Goal: Task Accomplishment & Management: Use online tool/utility

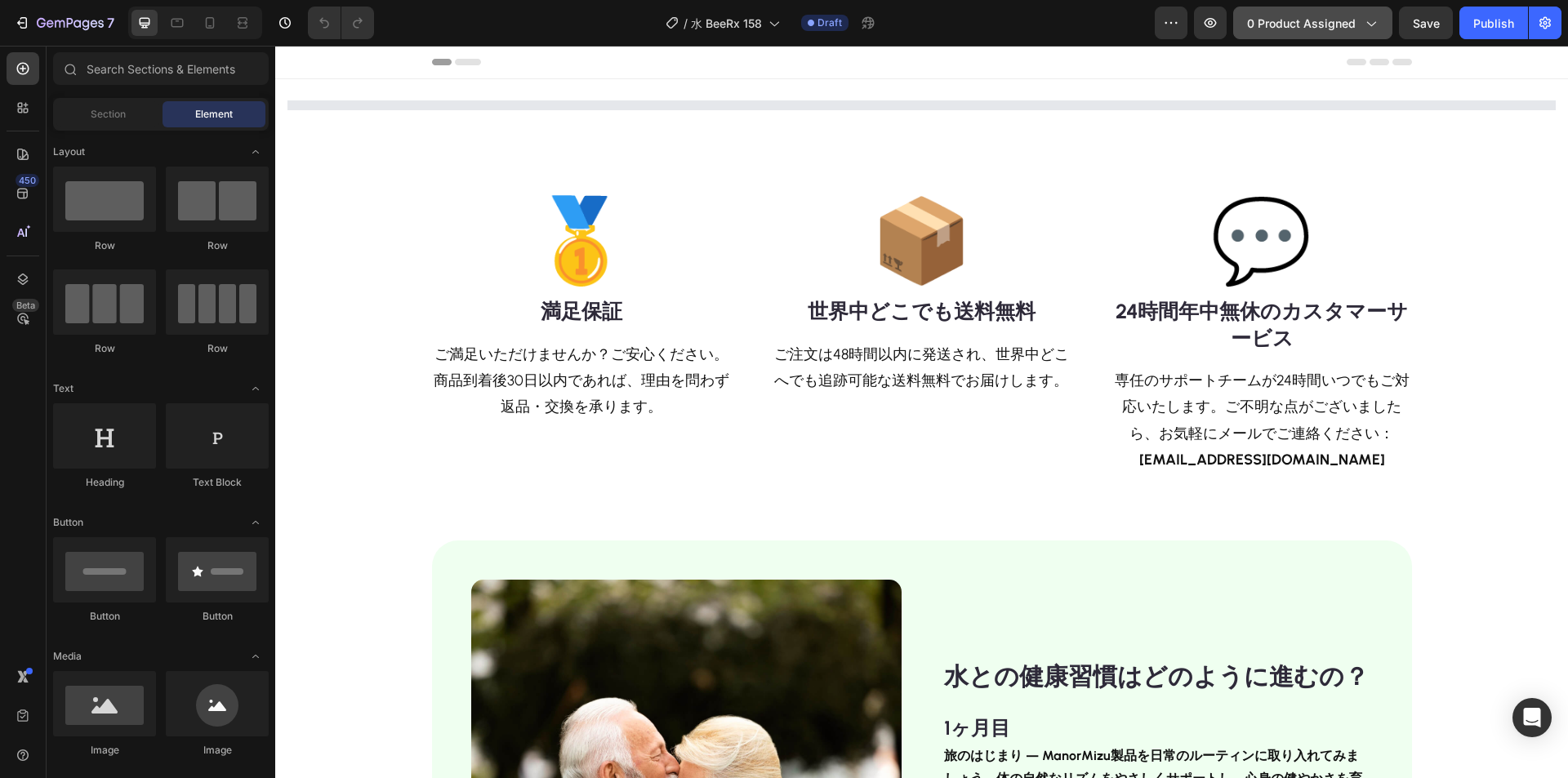
click at [1284, 13] on button "0 product assigned" at bounding box center [1313, 22] width 159 height 33
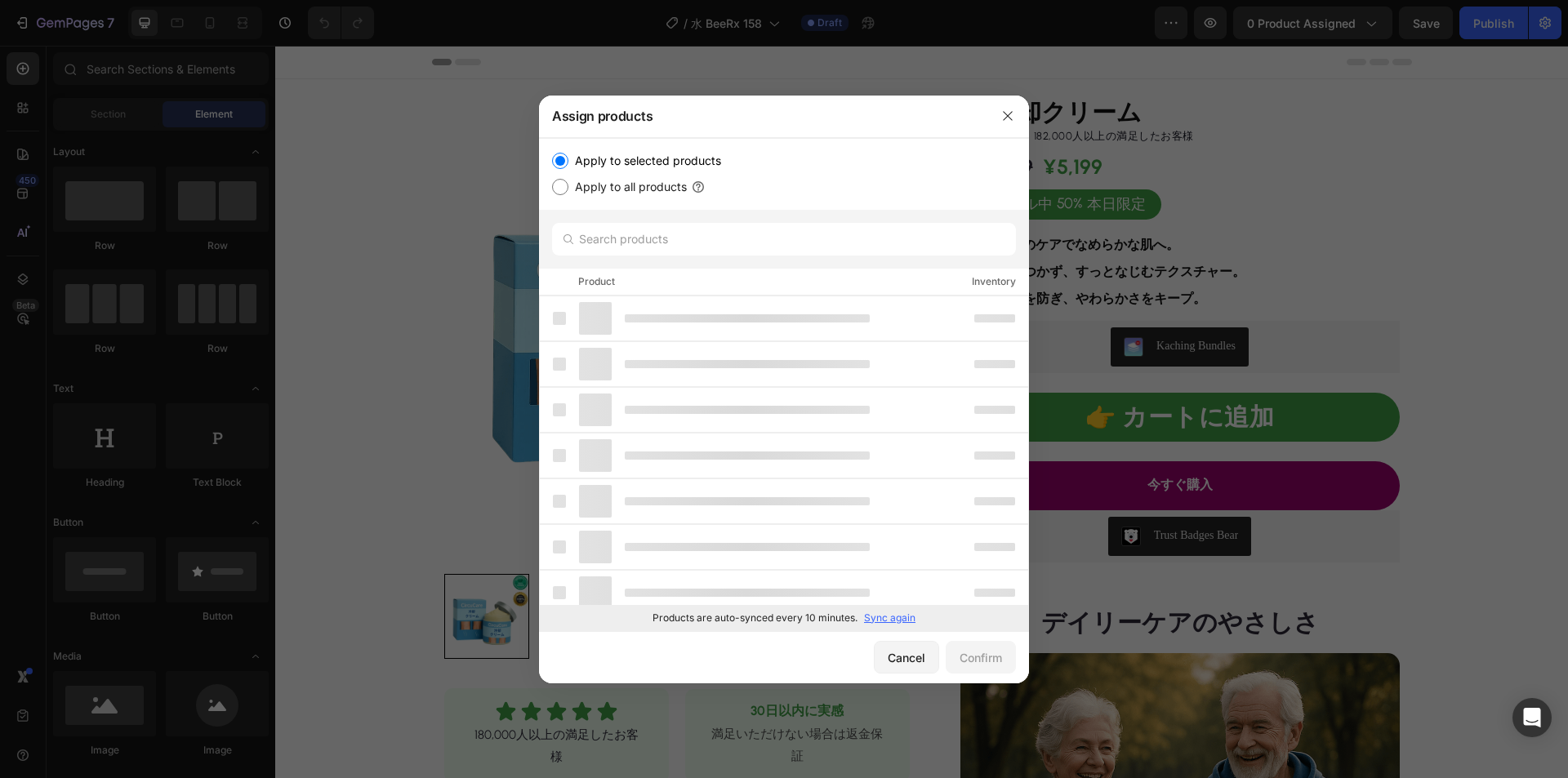
click at [891, 621] on p "Sync again" at bounding box center [890, 618] width 52 height 14
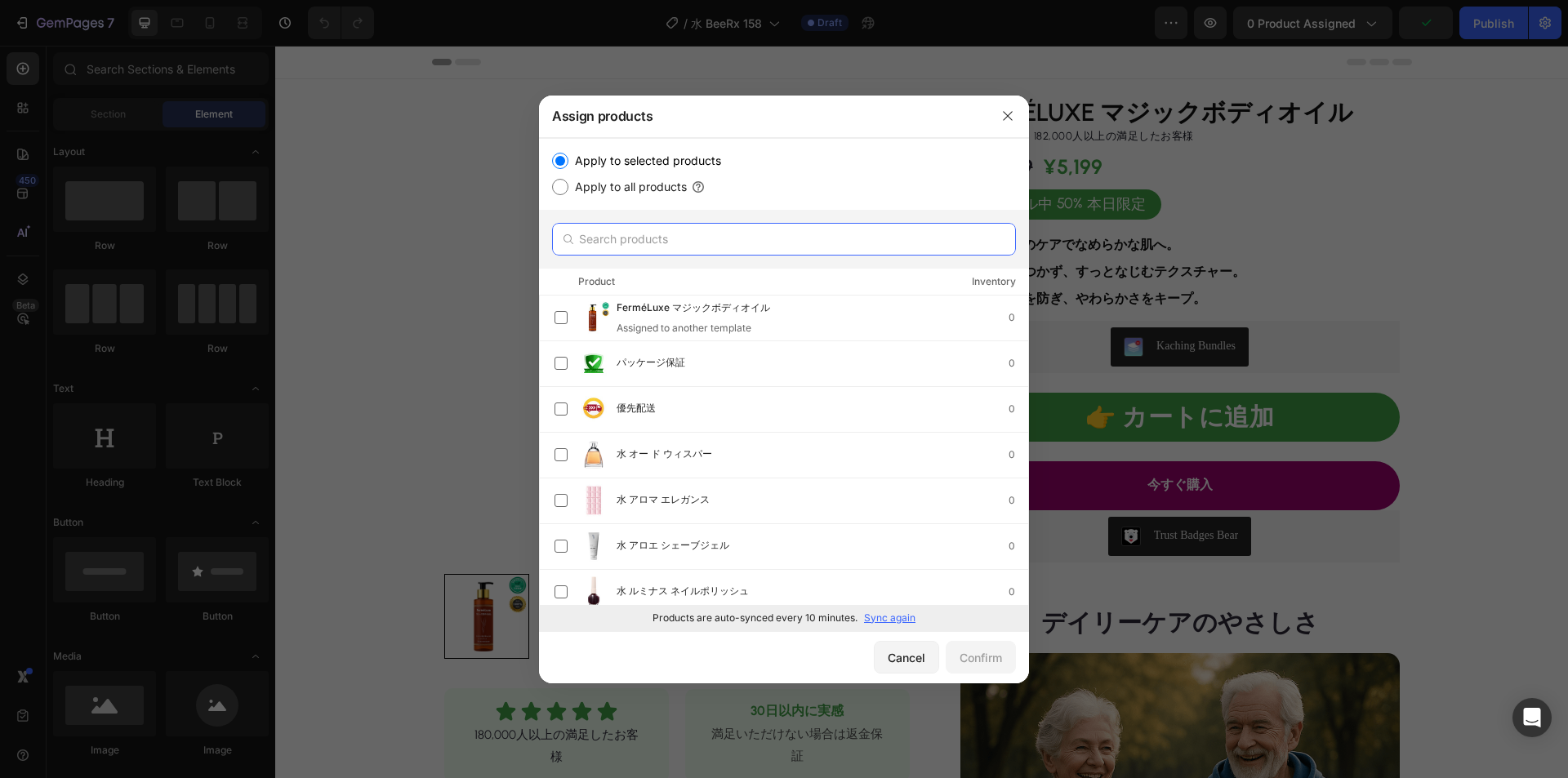
click at [762, 239] on input "text" at bounding box center [784, 239] width 464 height 33
click at [898, 623] on p "Sync again" at bounding box center [890, 618] width 52 height 14
click at [694, 249] on input "text" at bounding box center [784, 239] width 464 height 33
paste input "水 パーフェクティングクリーム"
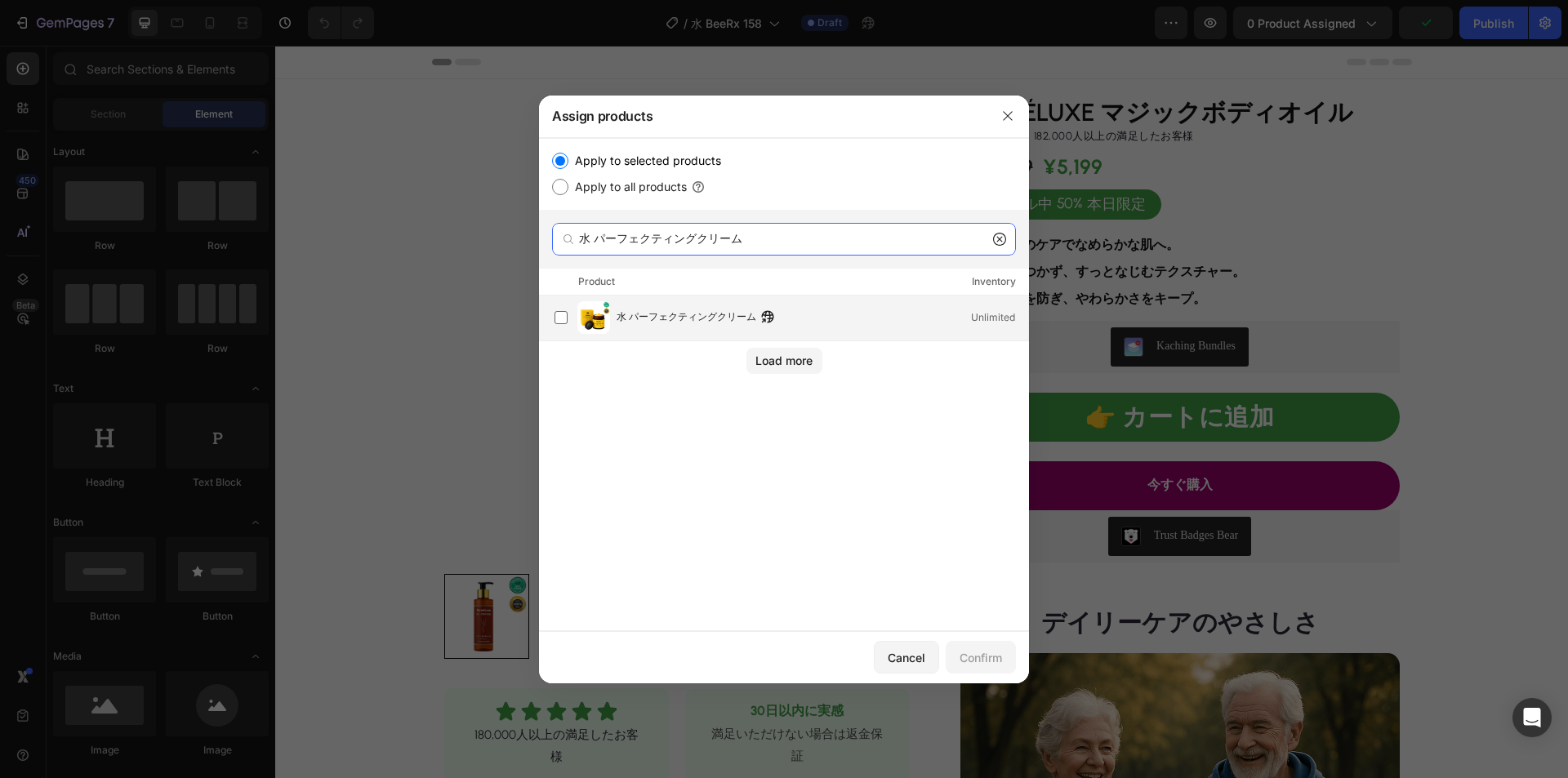
type input "水 パーフェクティングクリーム"
click at [673, 327] on div "水 パーフェクティングクリーム Unlimited" at bounding box center [792, 317] width 474 height 33
click at [1004, 664] on button "Confirm" at bounding box center [980, 657] width 71 height 33
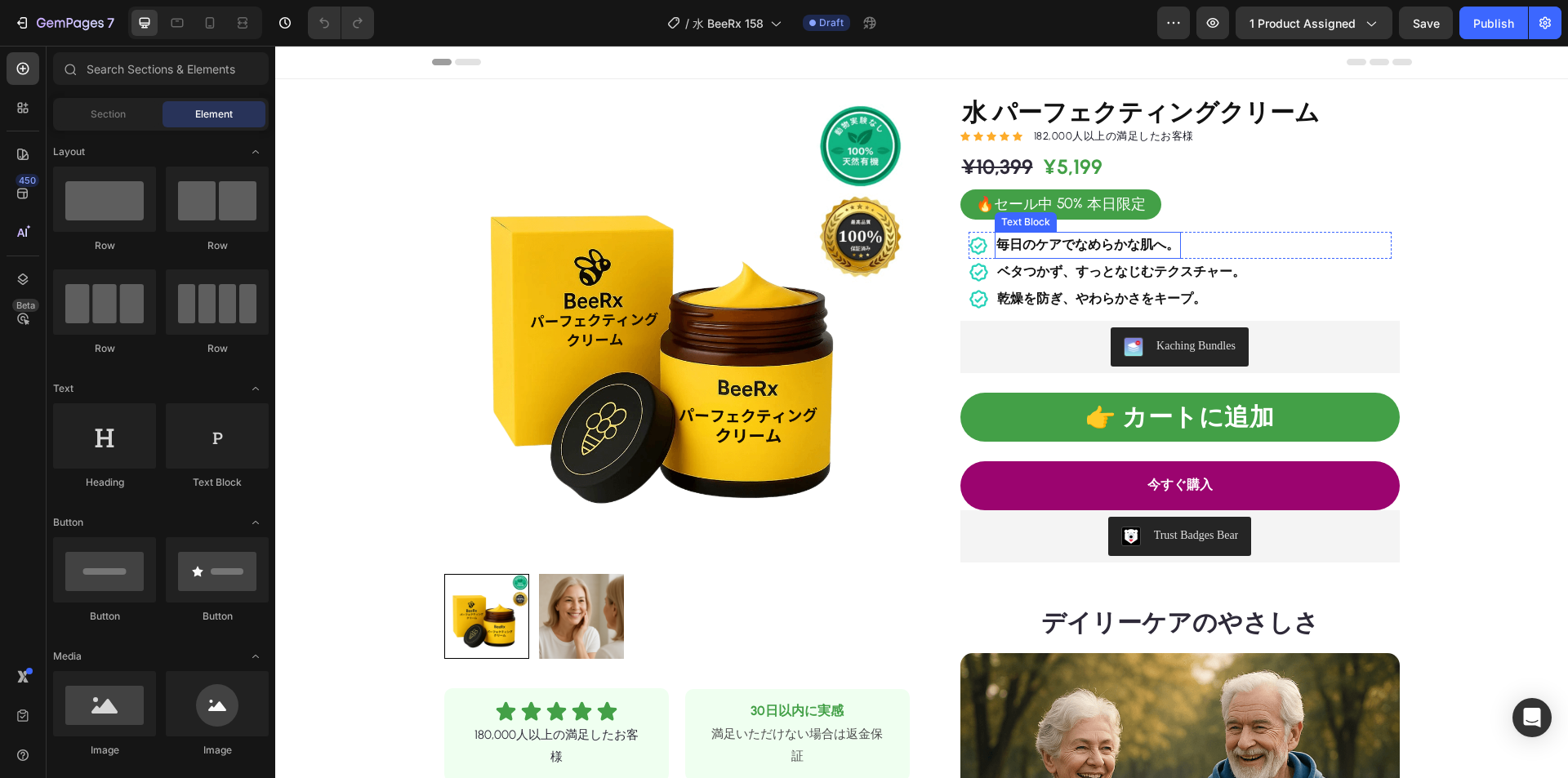
click at [1081, 247] on strong "毎日のケアでなめらかな肌へ。" at bounding box center [1088, 244] width 183 height 15
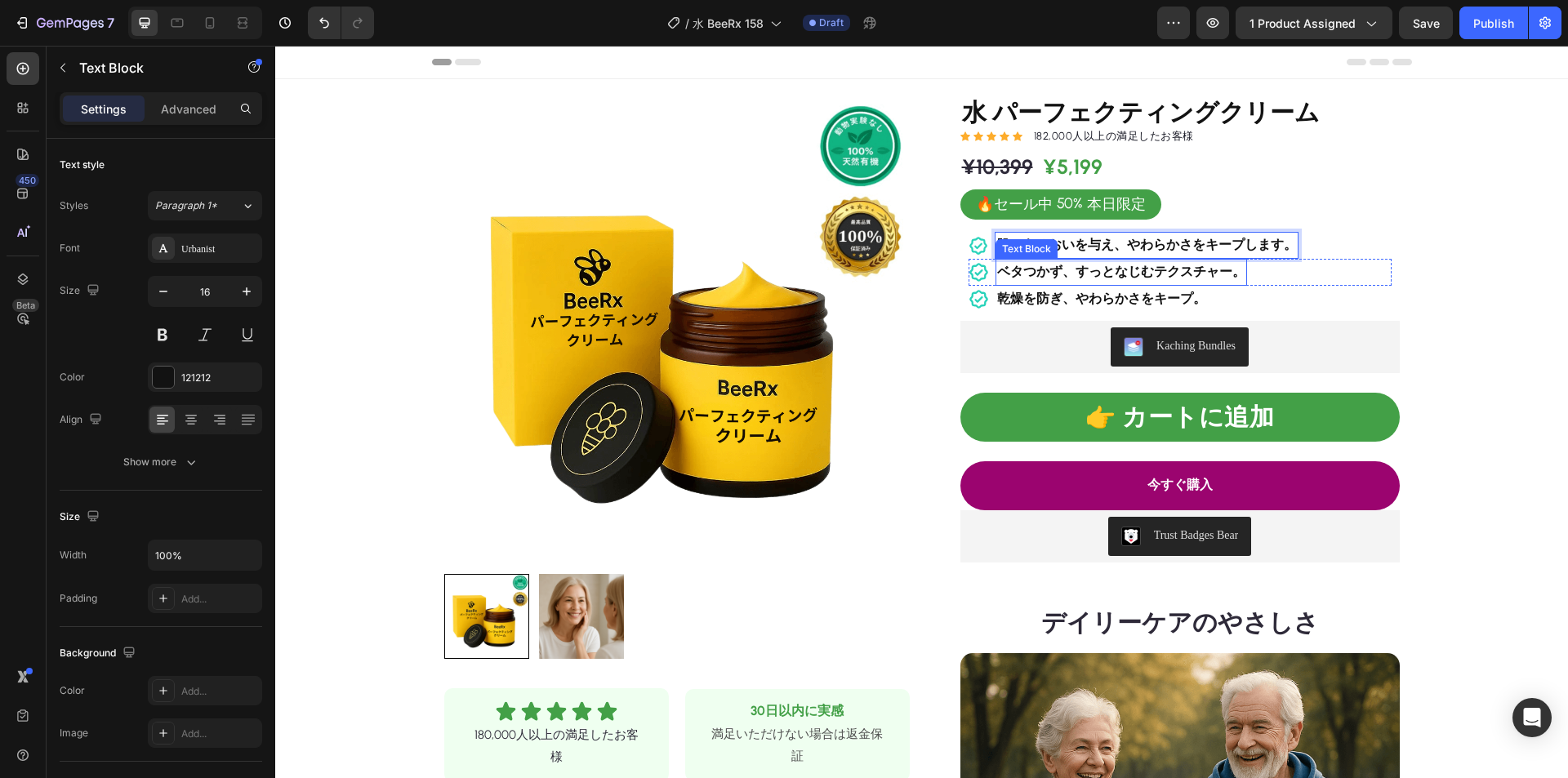
click at [1129, 270] on strong "ベタつかず、すっとなじむテクスチャー。" at bounding box center [1122, 271] width 249 height 15
click at [1106, 300] on strong "乾燥を防ぎ、やわらかさをキープ。" at bounding box center [1102, 298] width 209 height 15
click at [1108, 299] on strong "乾燥を防ぎ、やわらかさをキープ。" at bounding box center [1102, 298] width 209 height 15
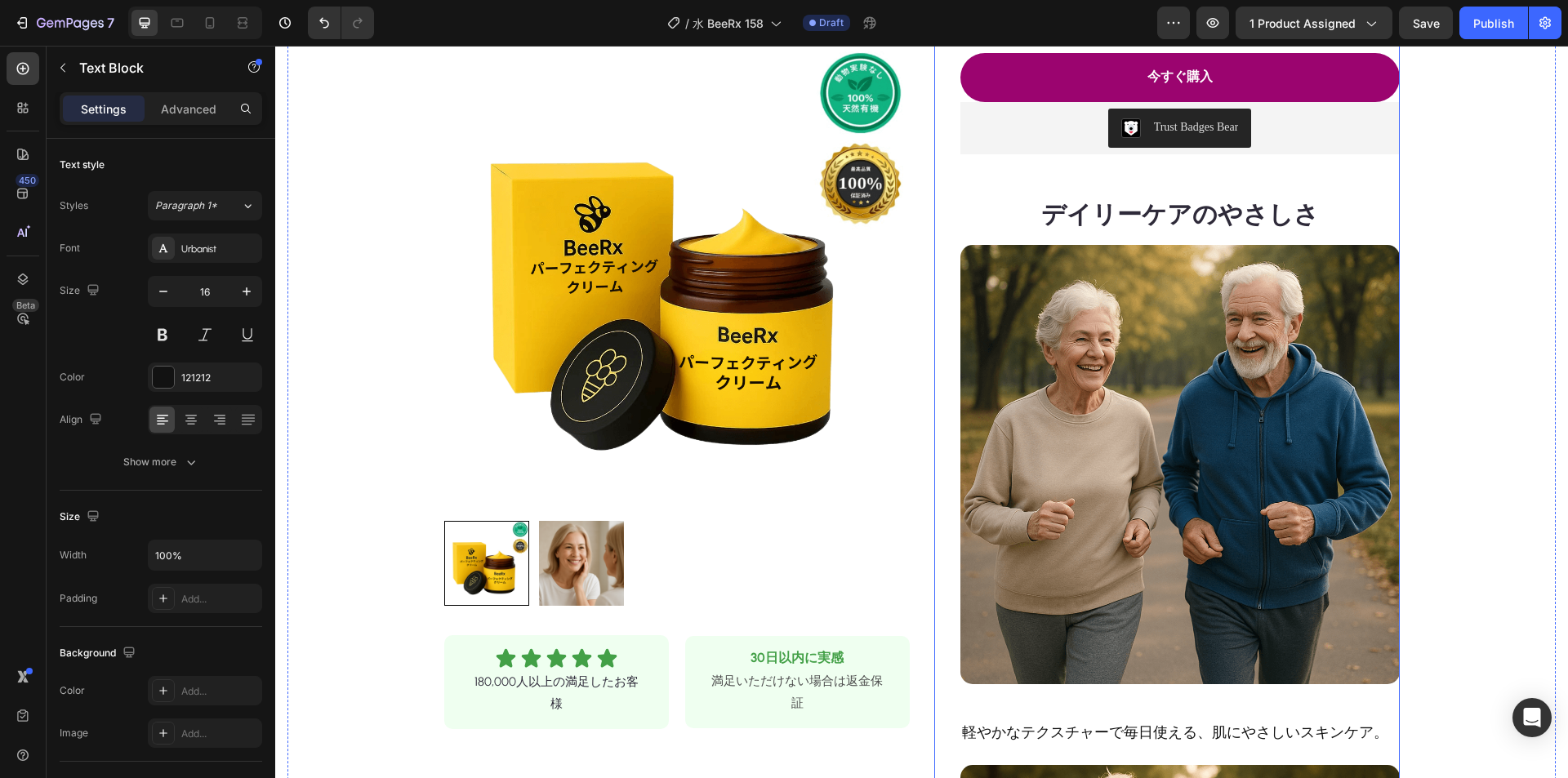
scroll to position [490, 0]
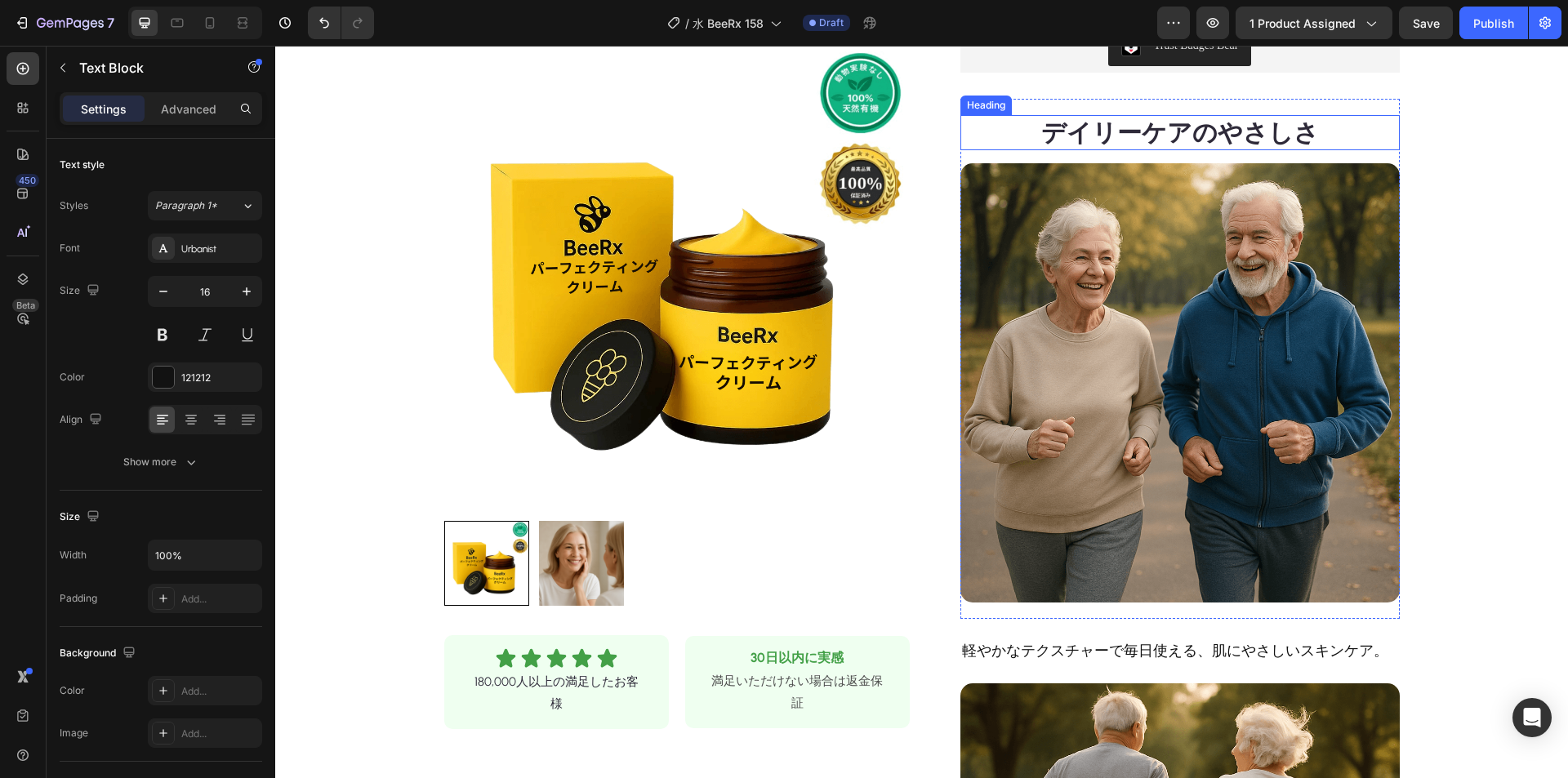
click at [1128, 127] on strong "デイリーケアのやさしさ" at bounding box center [1180, 132] width 277 height 30
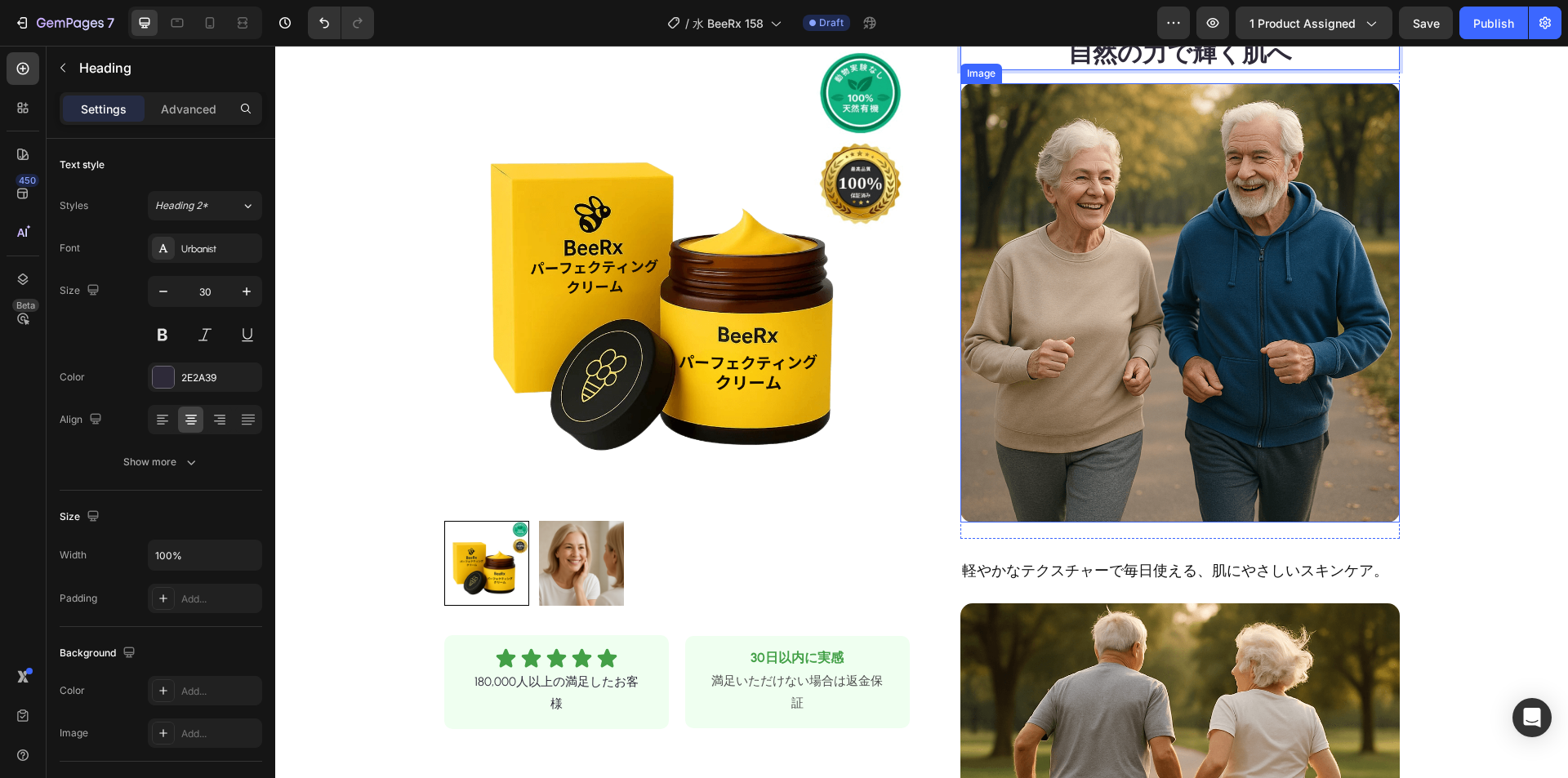
scroll to position [654, 0]
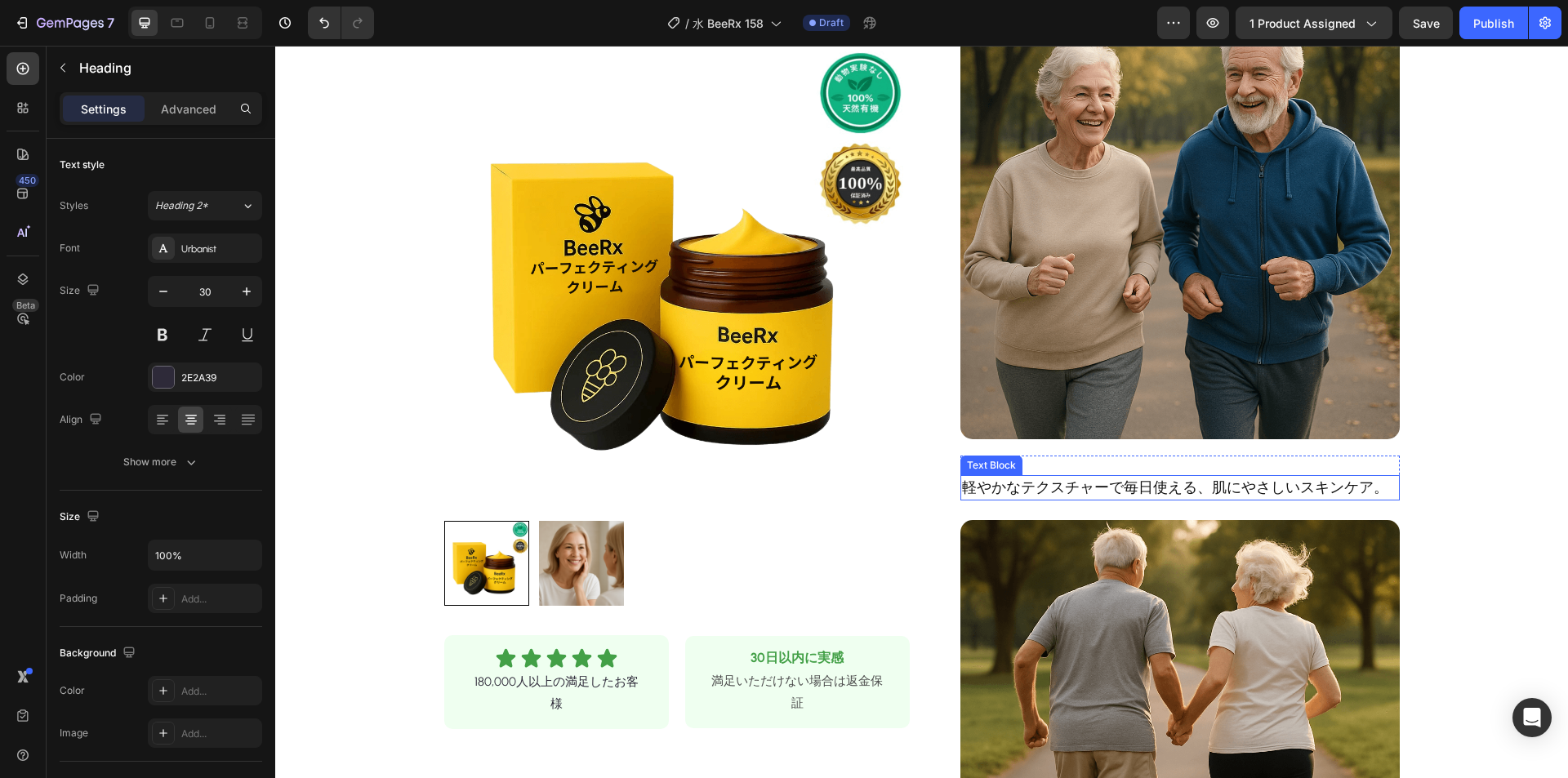
click at [1114, 482] on p "軽やかなテクスチャーで毎日使える、肌にやさしいスキンケア。" at bounding box center [1181, 487] width 436 height 22
click at [1115, 481] on p "軽やかなテクスチャーで毎日使える、肌にやさしいスキンケア。" at bounding box center [1181, 487] width 436 height 22
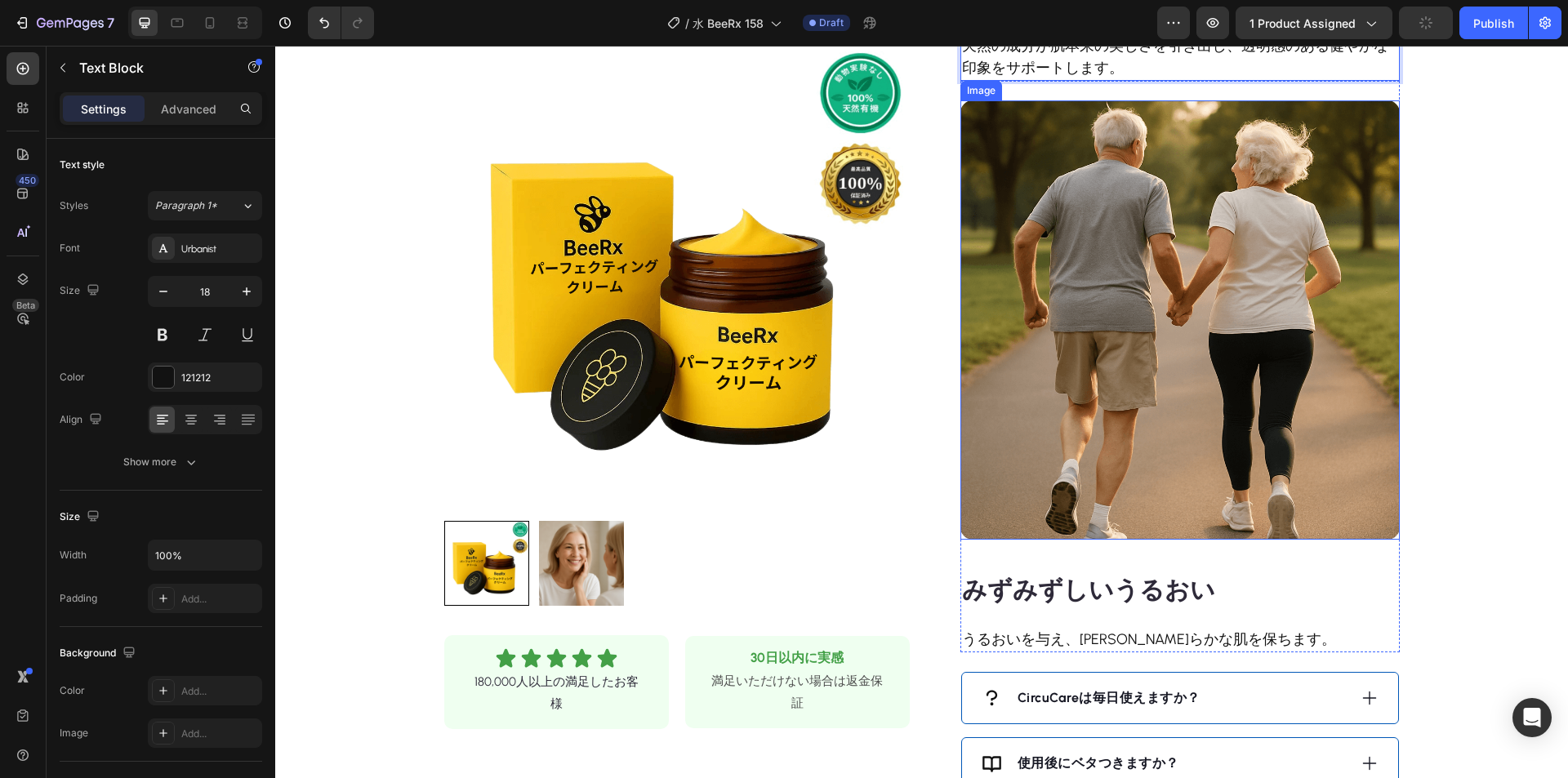
scroll to position [1143, 0]
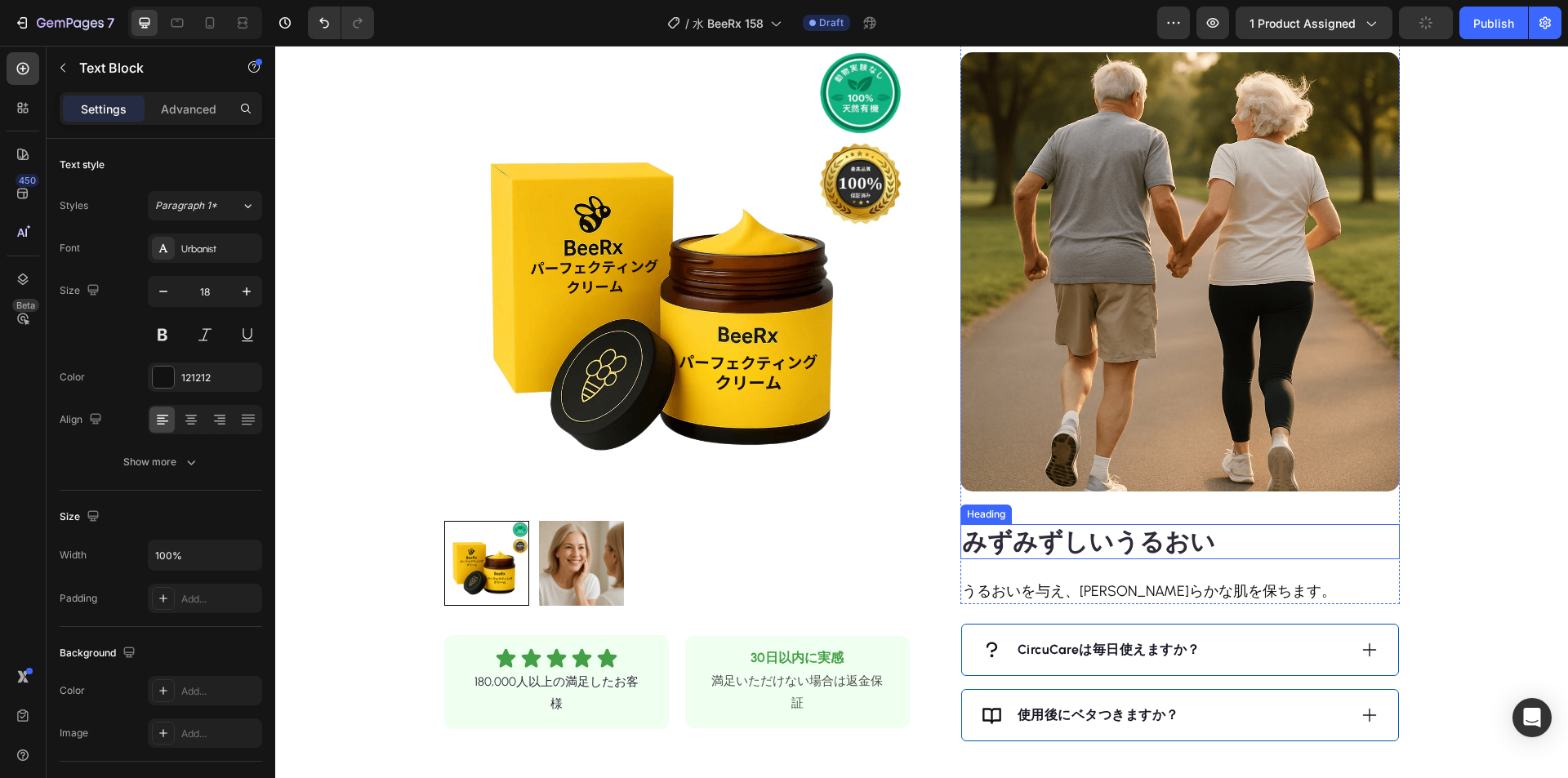
click at [1099, 539] on strong "みずみずしいうるおい" at bounding box center [1089, 542] width 253 height 30
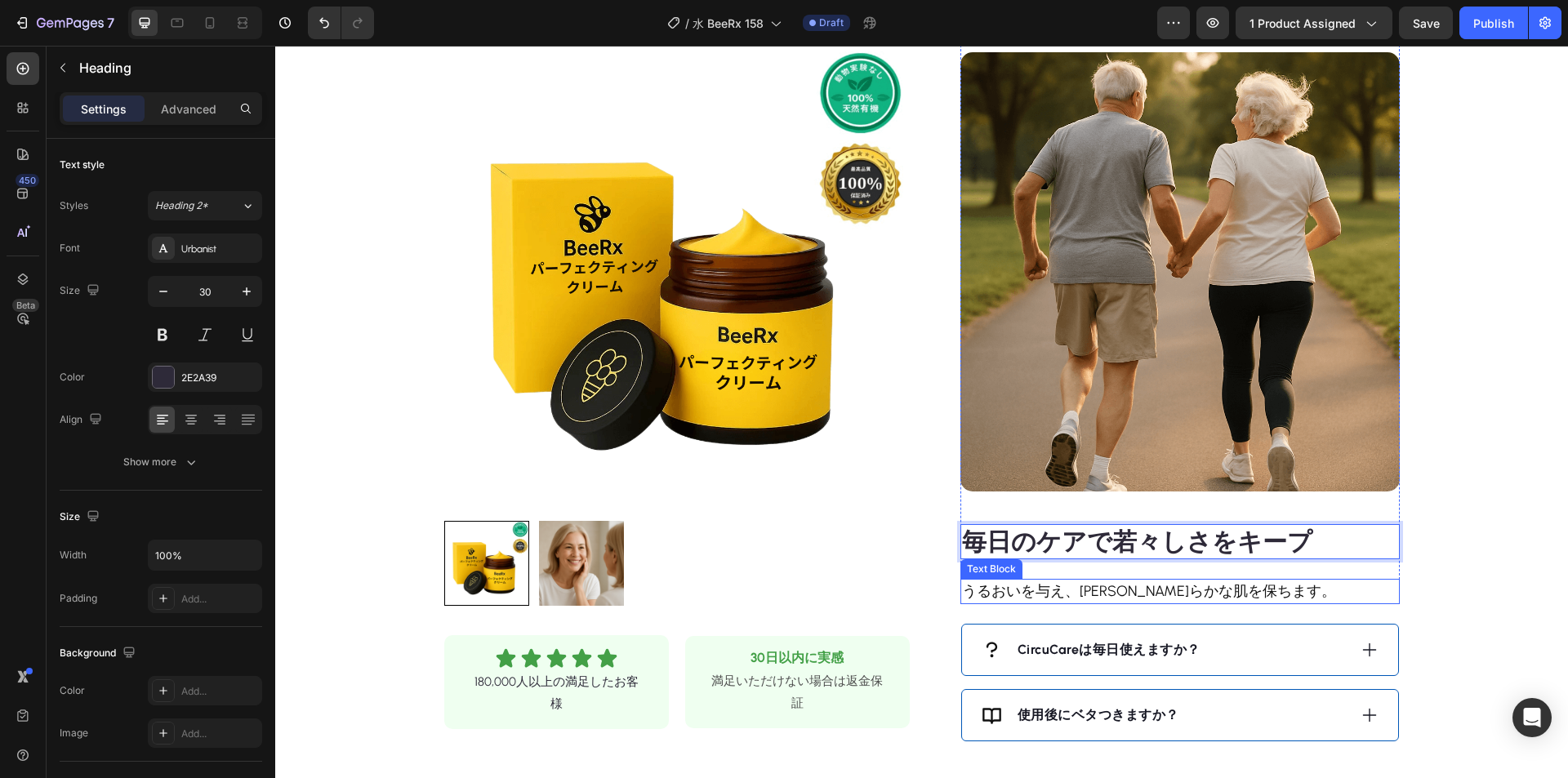
click at [1141, 595] on p "うるおいを与え、[PERSON_NAME]らかな肌を保ちます。" at bounding box center [1181, 591] width 436 height 22
click at [1140, 594] on p "うるおいを与え、[PERSON_NAME]らかな肌を保ちます。" at bounding box center [1181, 591] width 436 height 22
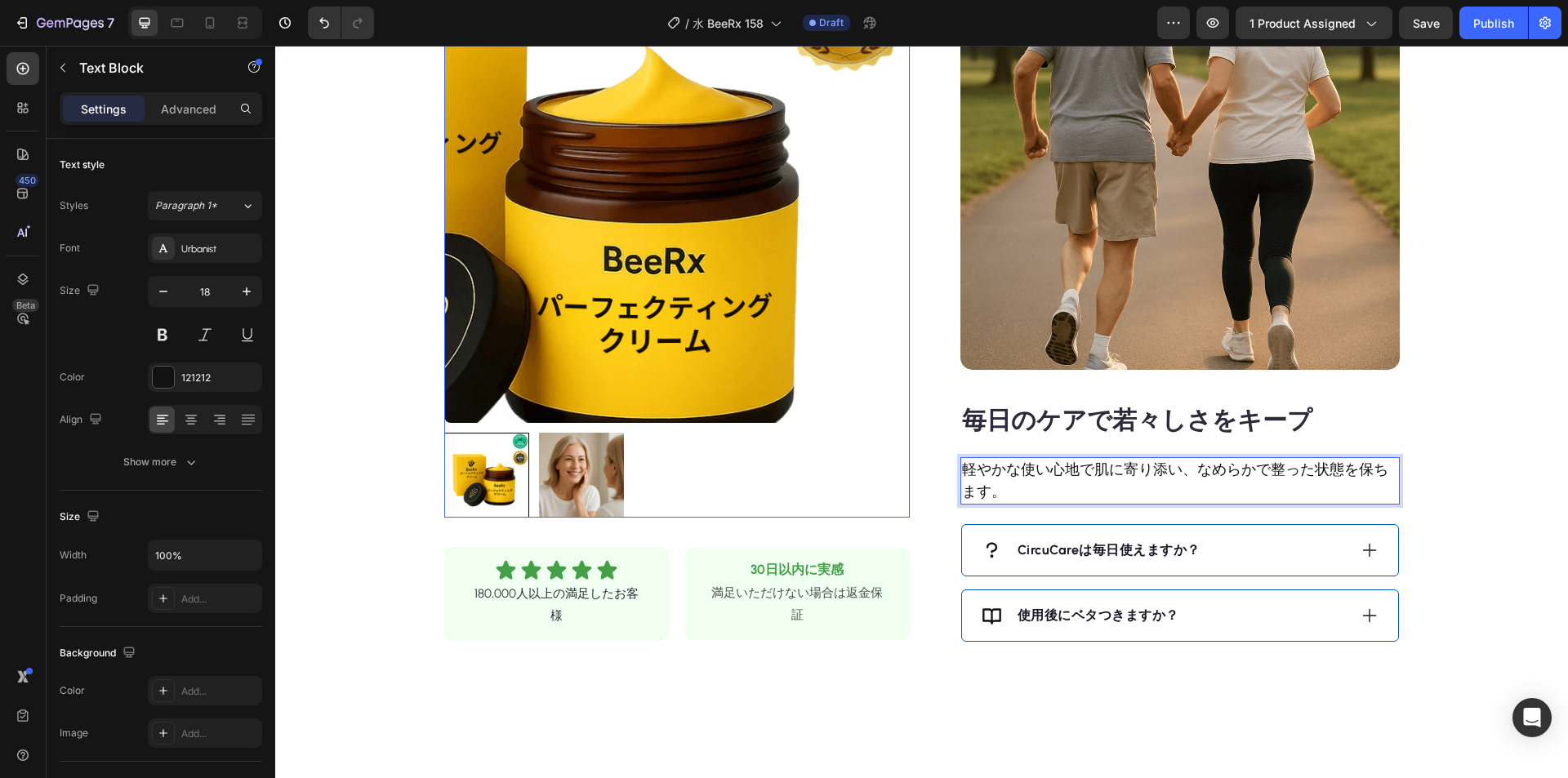
scroll to position [1307, 0]
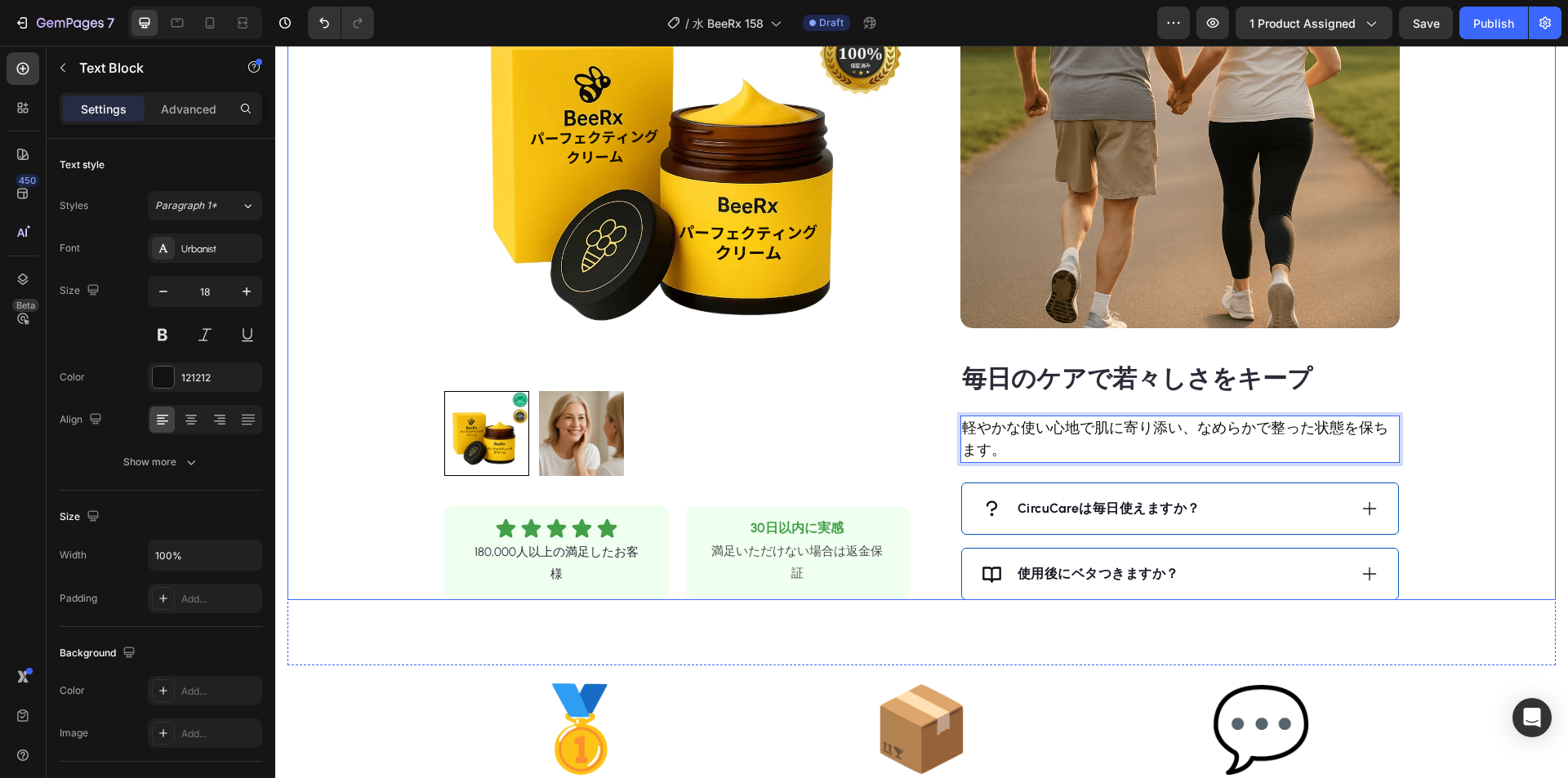
click at [1360, 503] on icon at bounding box center [1369, 509] width 18 height 18
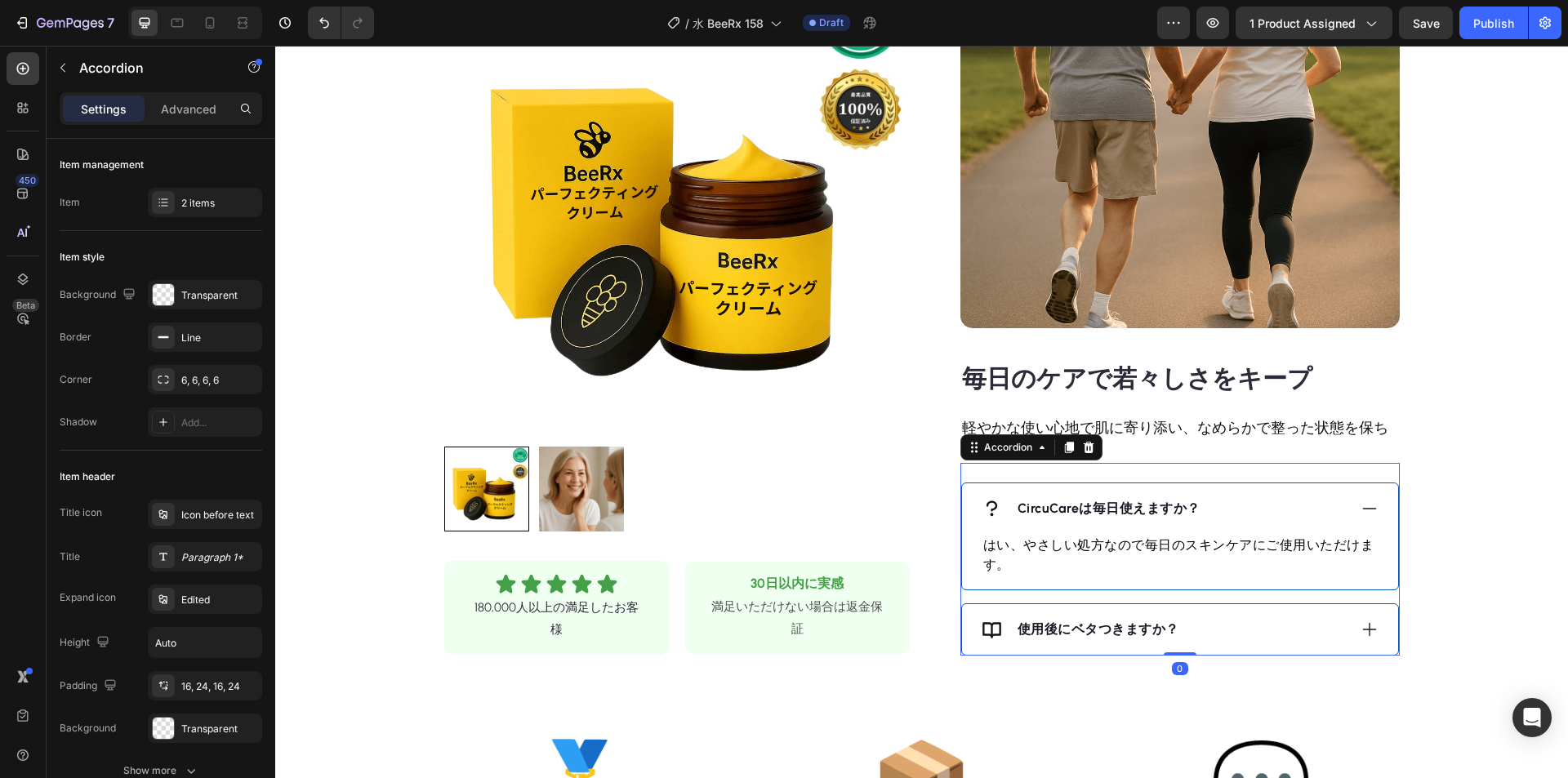
click at [1138, 504] on strong "CircuCareは毎日使えますか？" at bounding box center [1109, 508] width 183 height 15
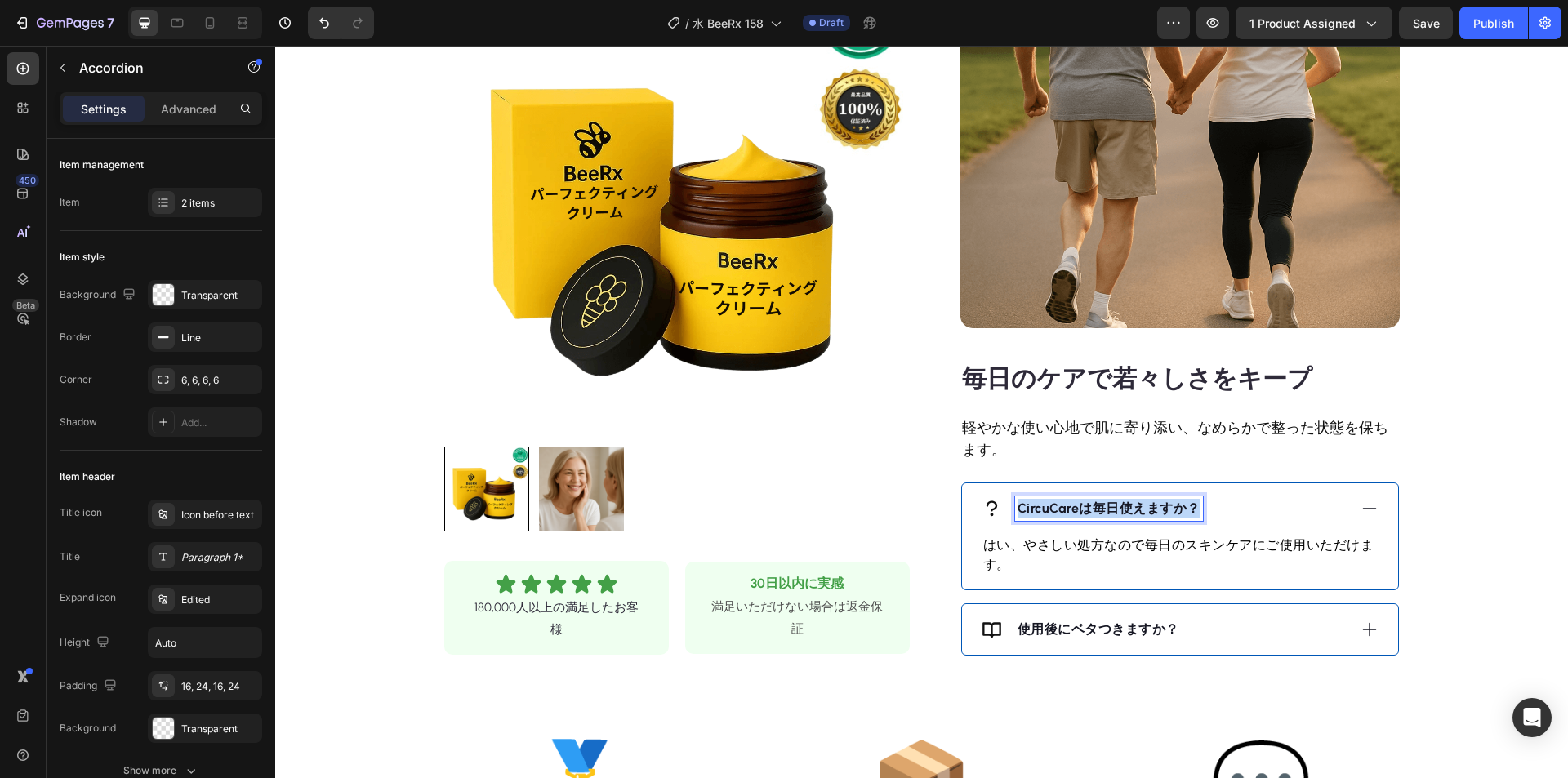
click at [1138, 504] on strong "CircuCareは毎日使えますか？" at bounding box center [1109, 508] width 183 height 15
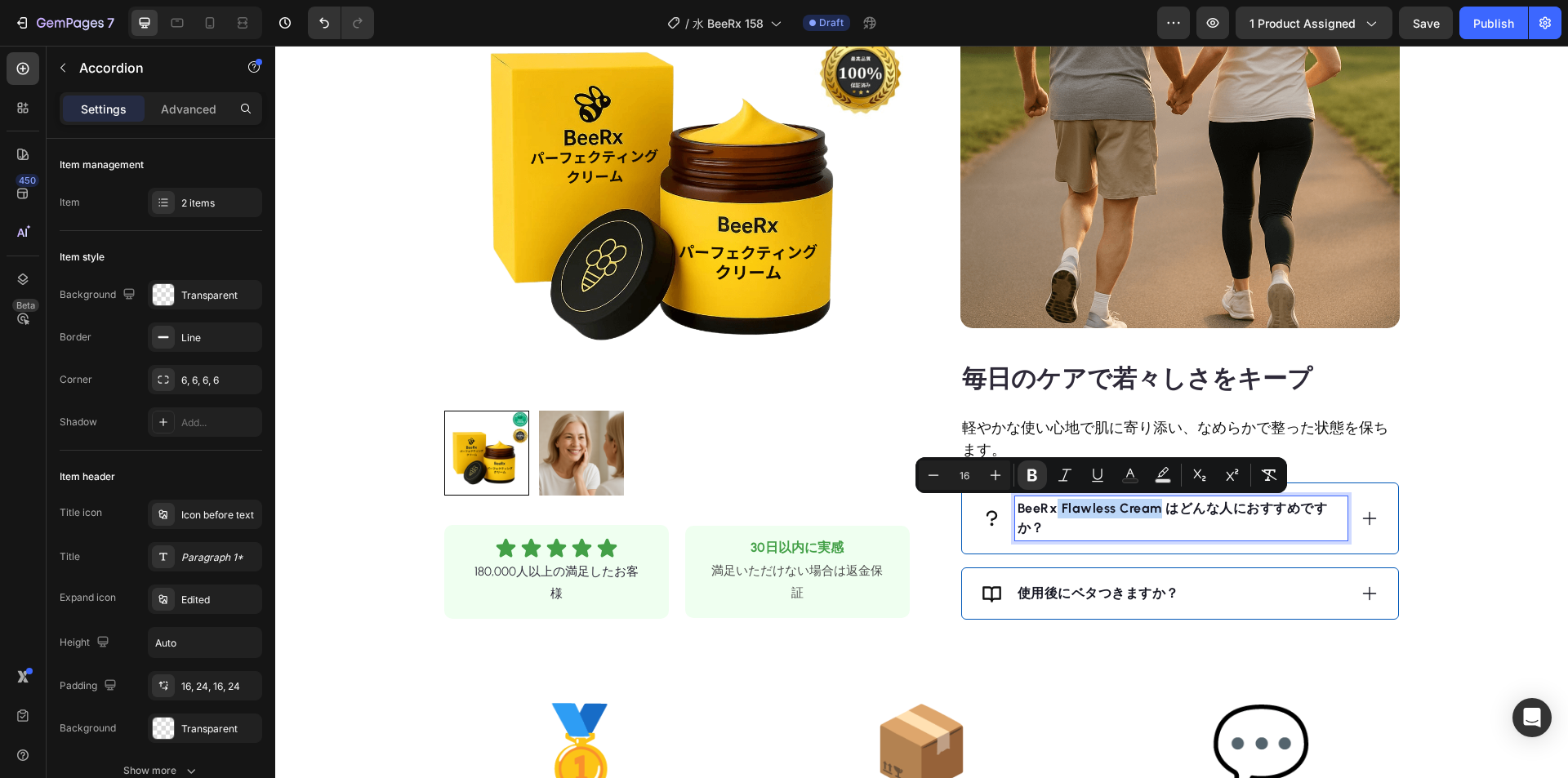
drag, startPoint x: 1151, startPoint y: 509, endPoint x: 1051, endPoint y: 511, distance: 100.0
click at [1051, 511] on strong "BeeRx Flawless Cream はどんな人におすすめですか？" at bounding box center [1173, 518] width 310 height 35
drag, startPoint x: 1151, startPoint y: 511, endPoint x: 1056, endPoint y: 512, distance: 95.0
click at [1056, 512] on strong "BeeRx Flawless Cream はどんな人におすすめですか？" at bounding box center [1173, 518] width 310 height 35
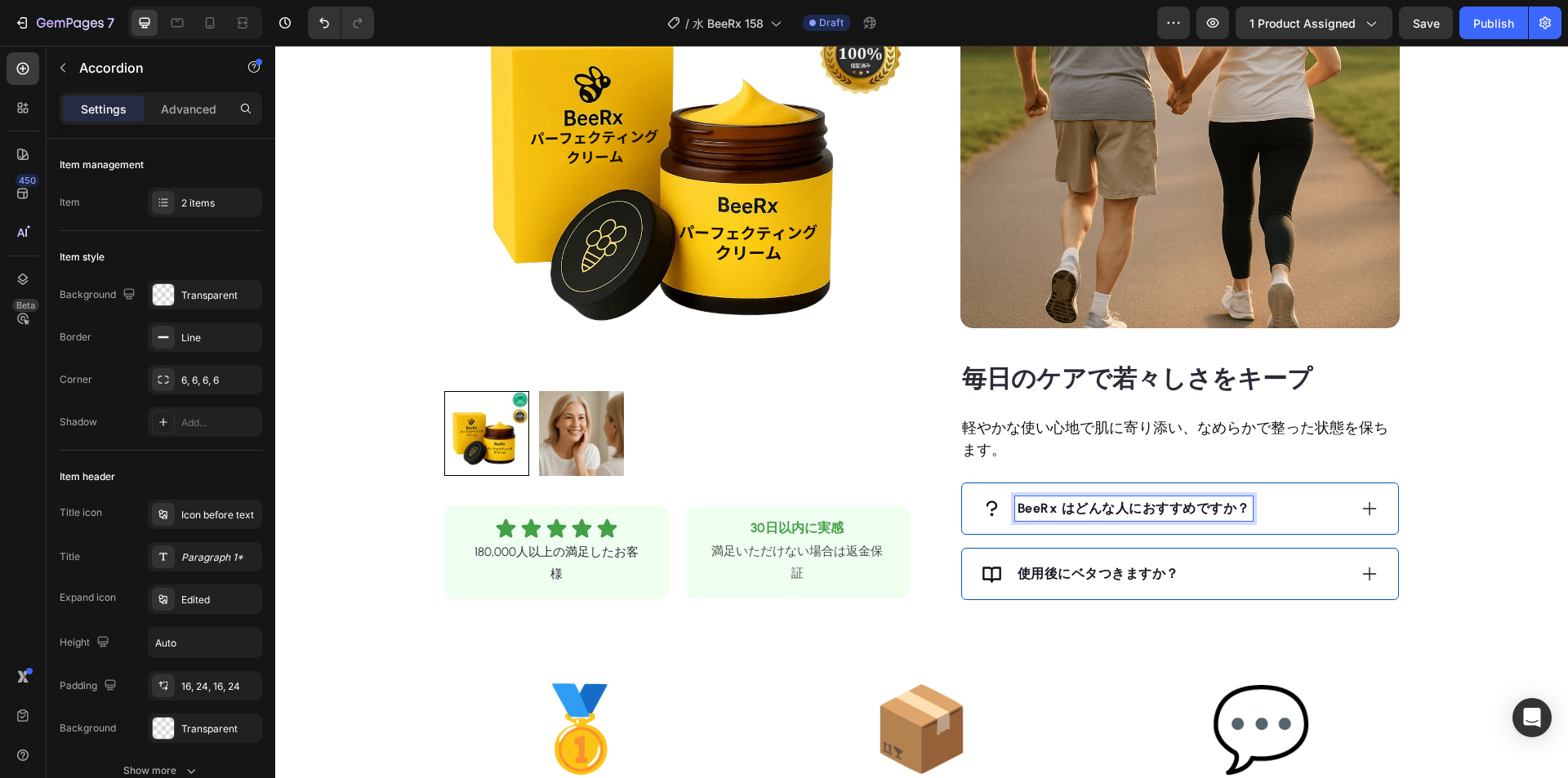
click at [1353, 504] on div "BeeRx はどんな人におすすめですか？" at bounding box center [1181, 509] width 436 height 51
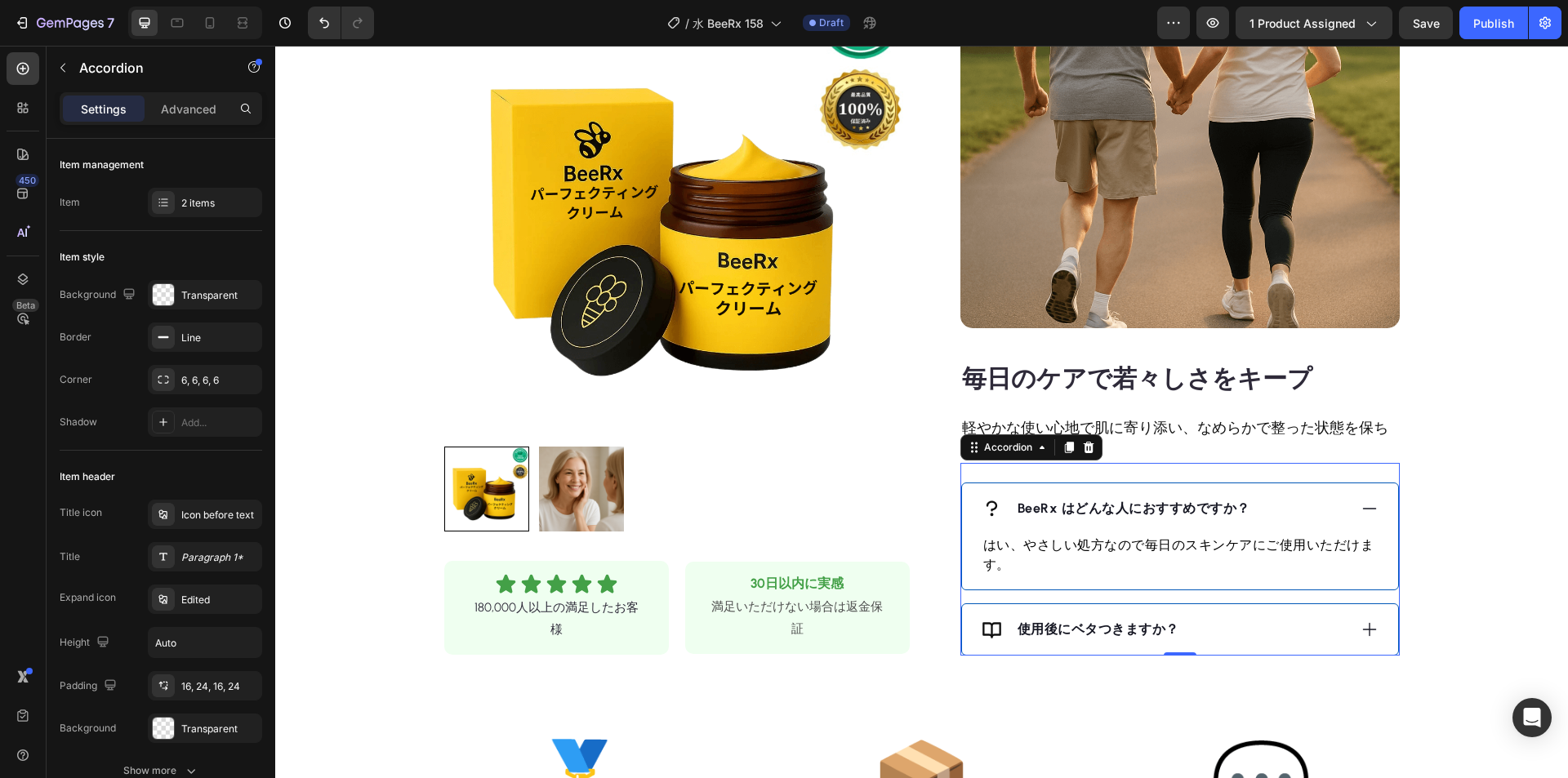
click at [1113, 547] on p "はい、やさしい処方なので毎日のスキンケアにご使用いただけます。" at bounding box center [1180, 555] width 394 height 39
click at [1113, 545] on p "はい、やさしい処方なので毎日のスキンケアにご使用いただけます。" at bounding box center [1180, 555] width 394 height 39
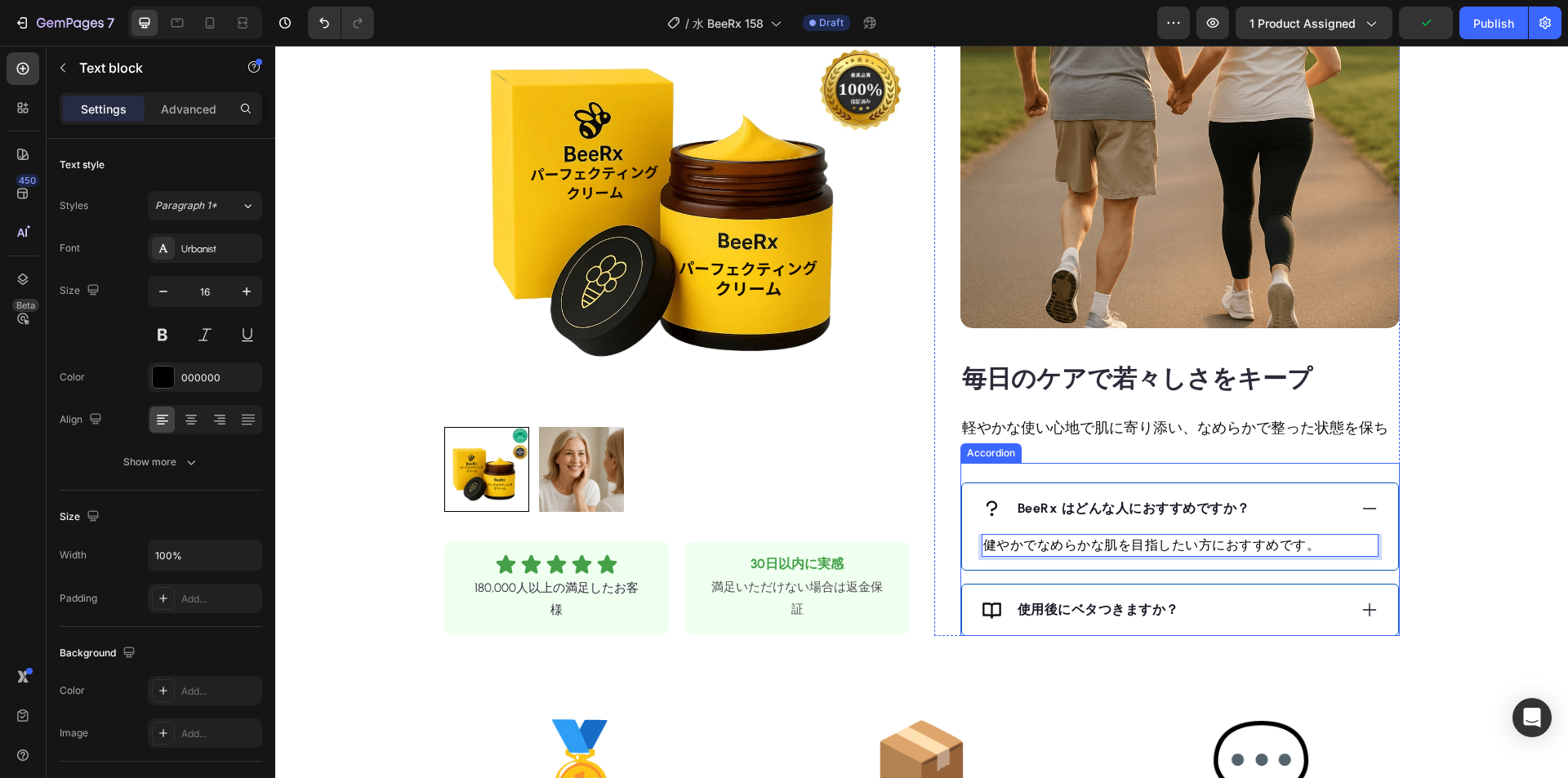
click at [1360, 606] on icon at bounding box center [1369, 610] width 18 height 18
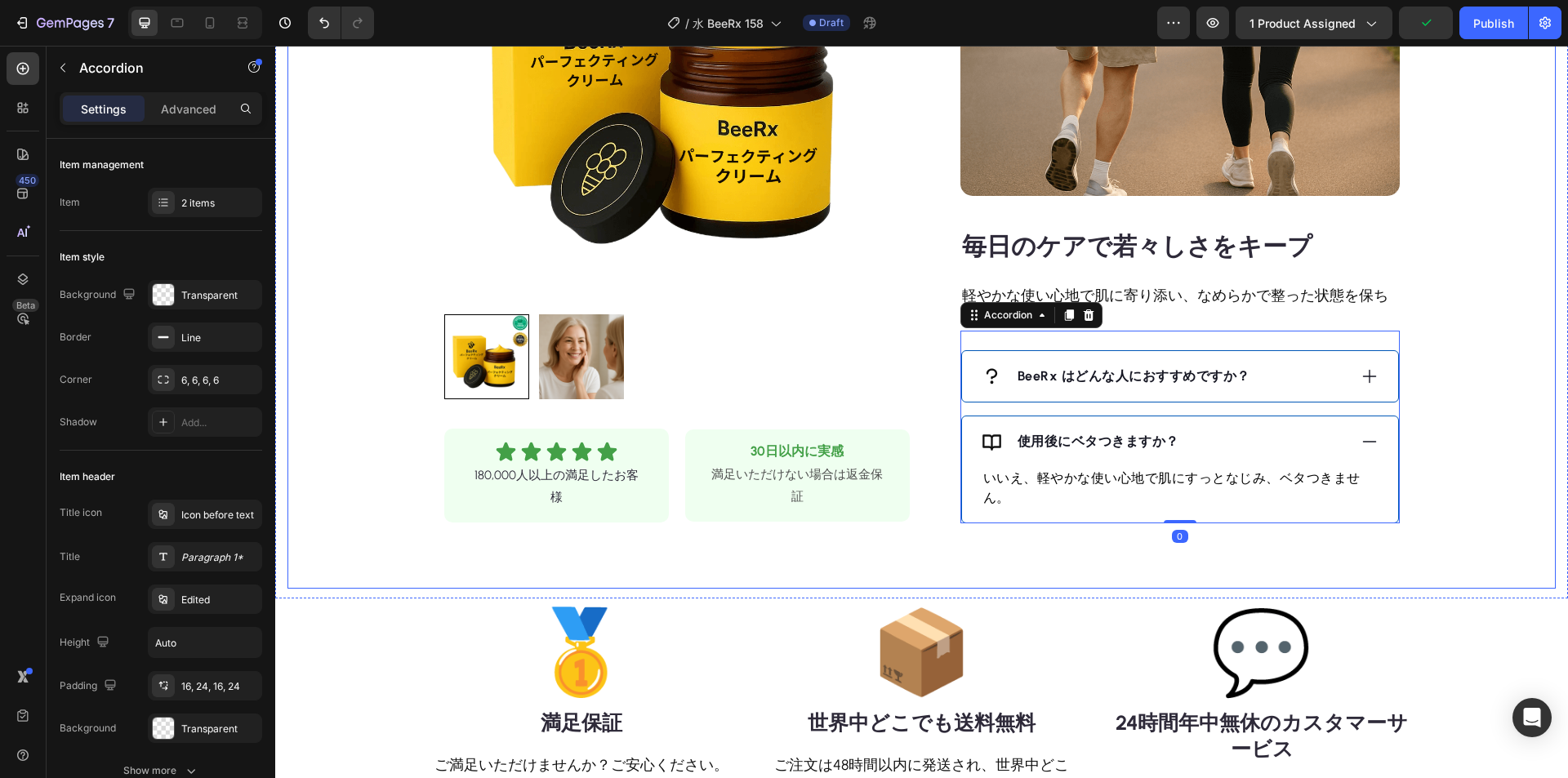
scroll to position [1470, 0]
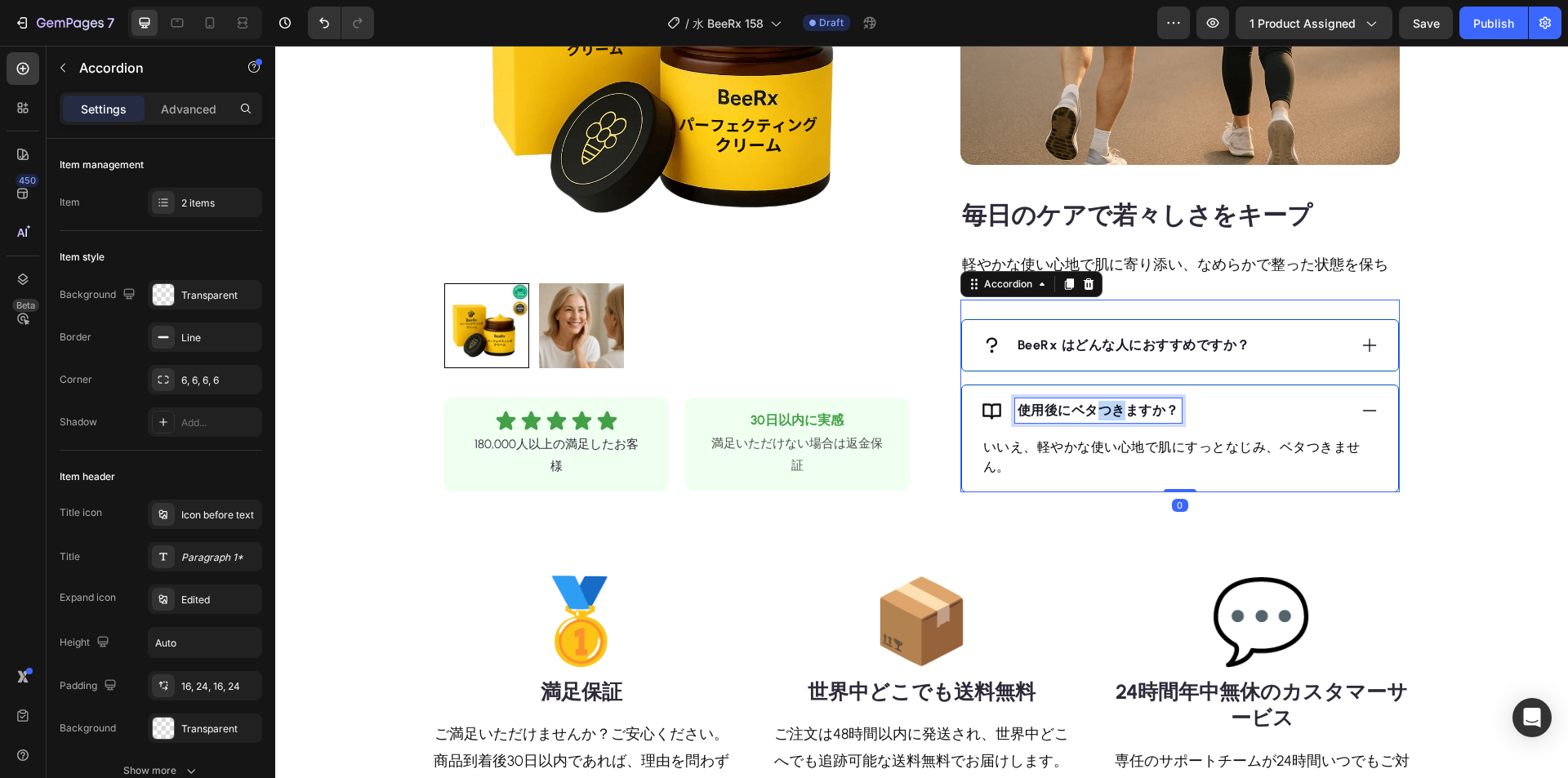
click at [1098, 408] on strong "使用後にベタつきますか？" at bounding box center [1098, 410] width 162 height 15
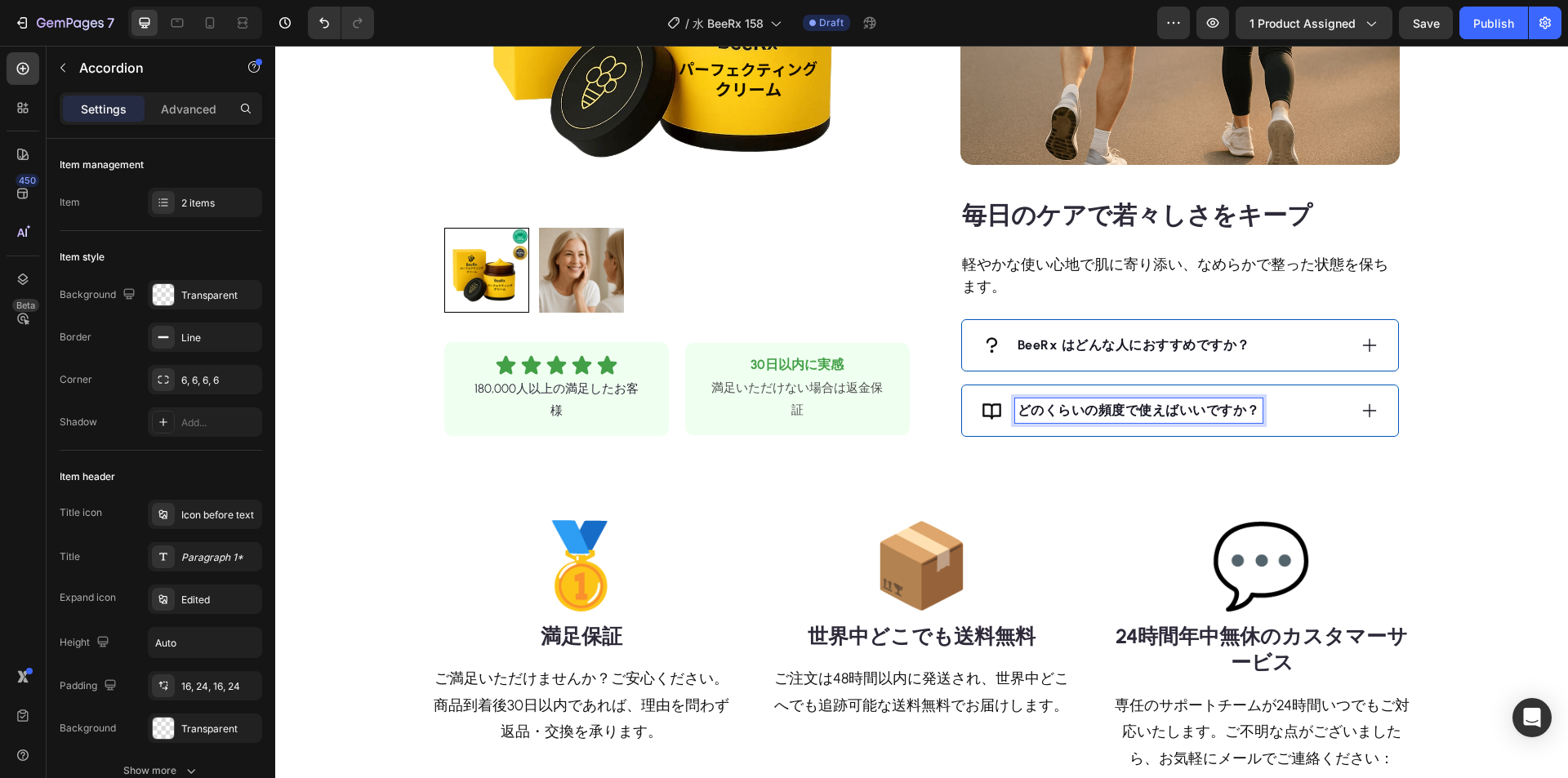
click at [1360, 410] on icon at bounding box center [1369, 410] width 18 height 18
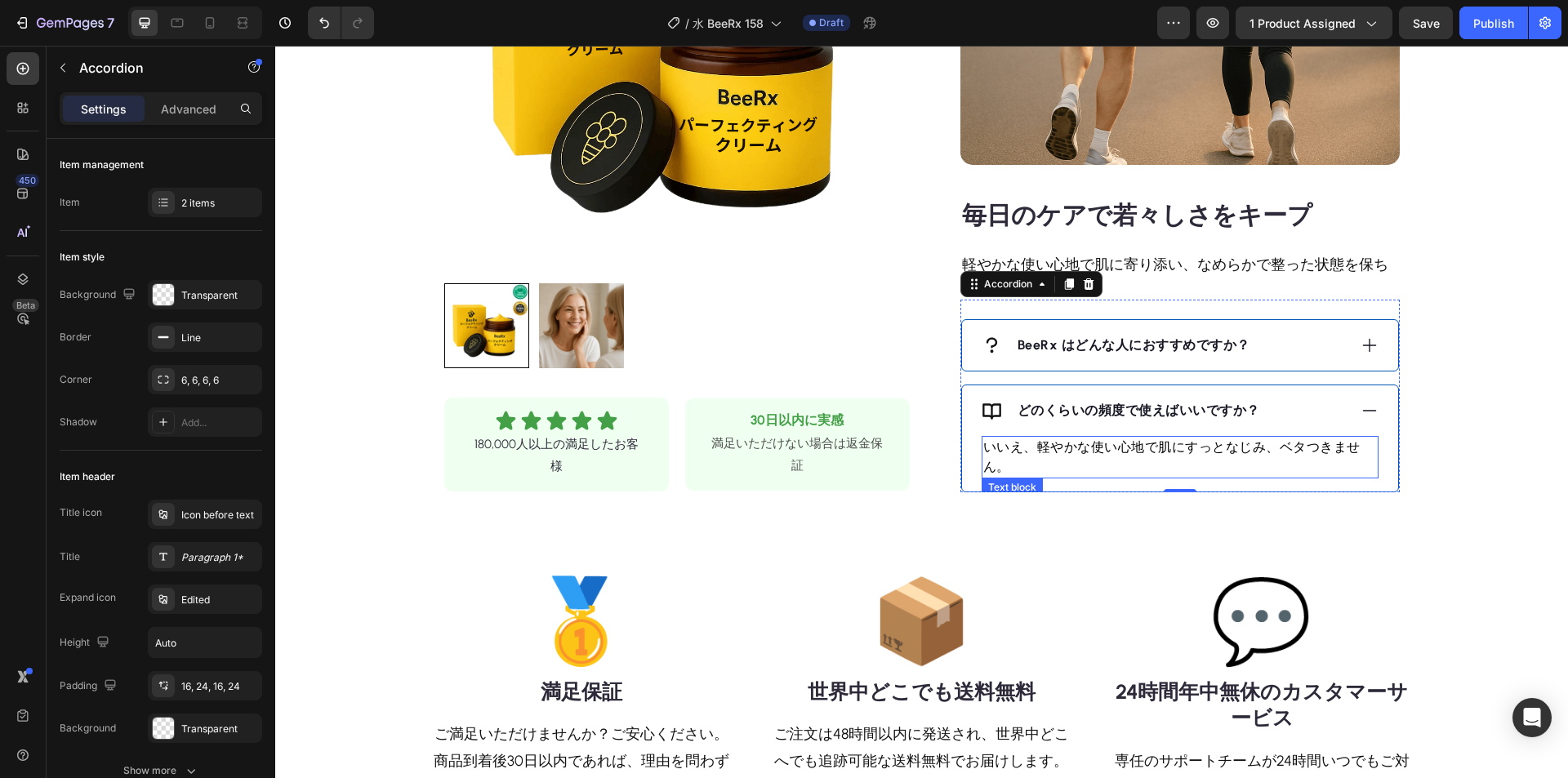
click at [1164, 452] on p "いいえ、軽やかな使い心地で肌にすっとなじみ、ベタつきません。" at bounding box center [1180, 457] width 394 height 39
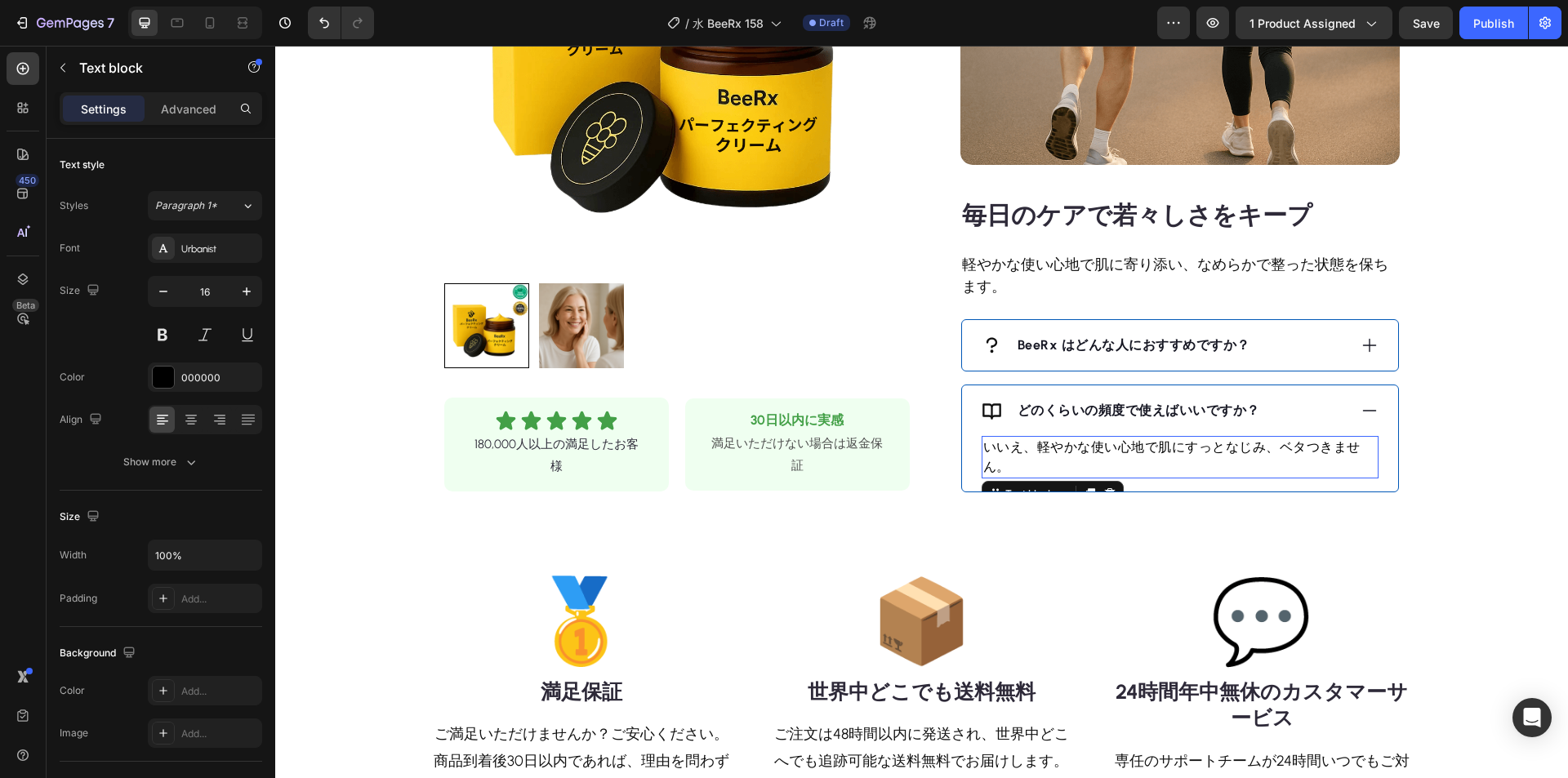
click at [1165, 450] on p "いいえ、軽やかな使い心地で肌にすっとなじみ、ベタつきません。" at bounding box center [1180, 457] width 394 height 39
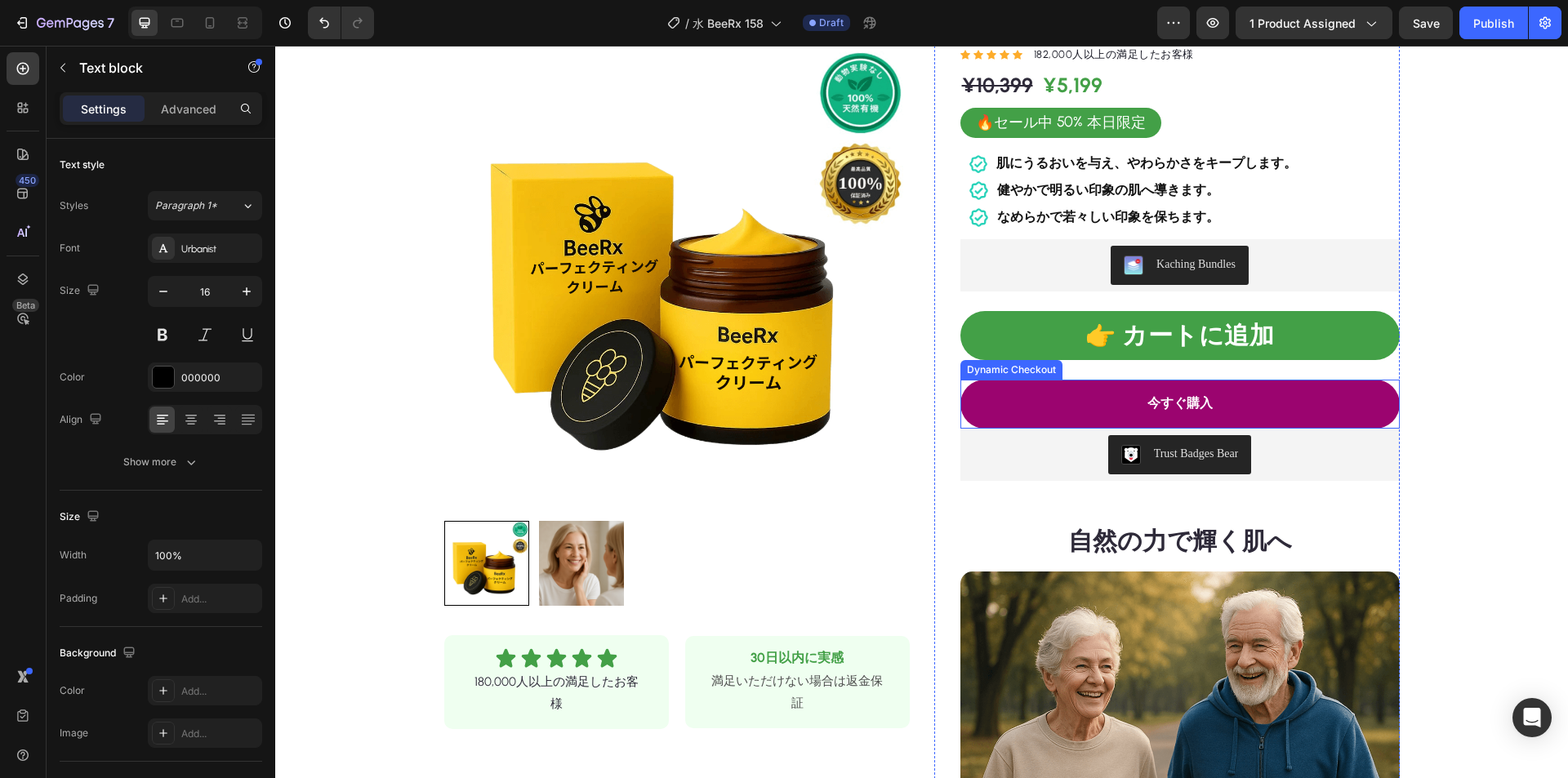
scroll to position [490, 0]
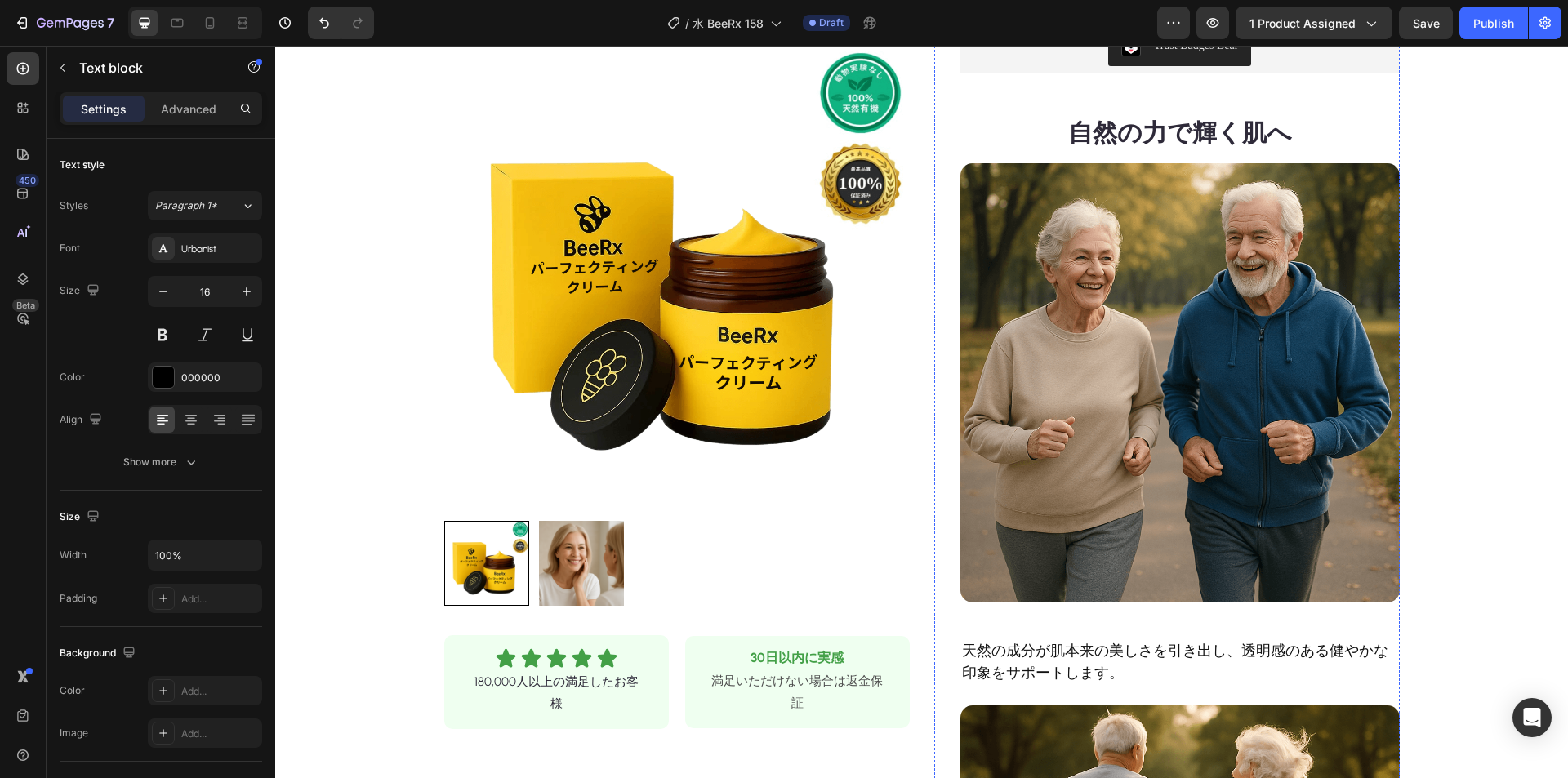
click at [1171, 390] on img at bounding box center [1180, 383] width 439 height 439
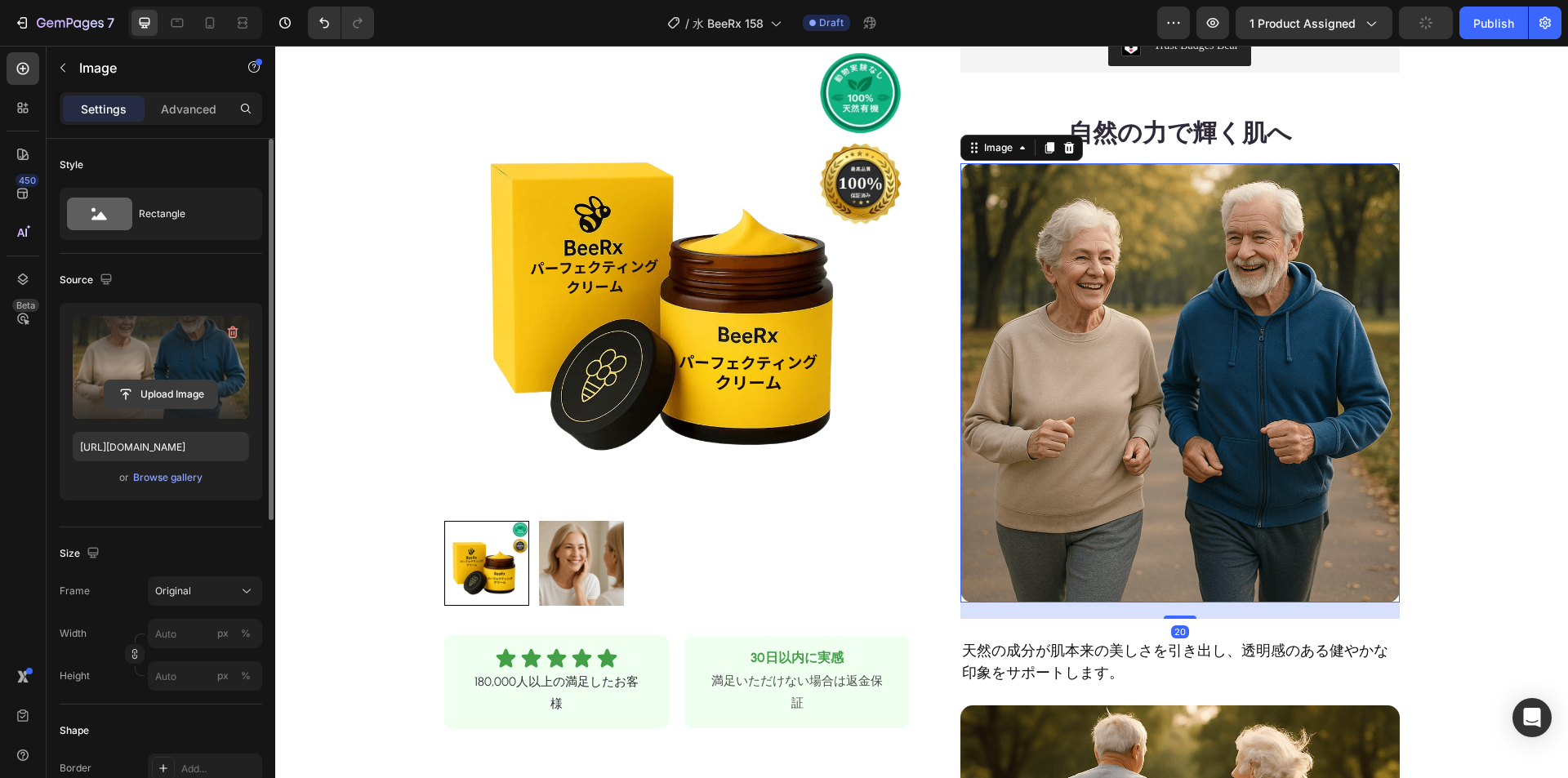
click at [174, 398] on input "file" at bounding box center [161, 394] width 113 height 28
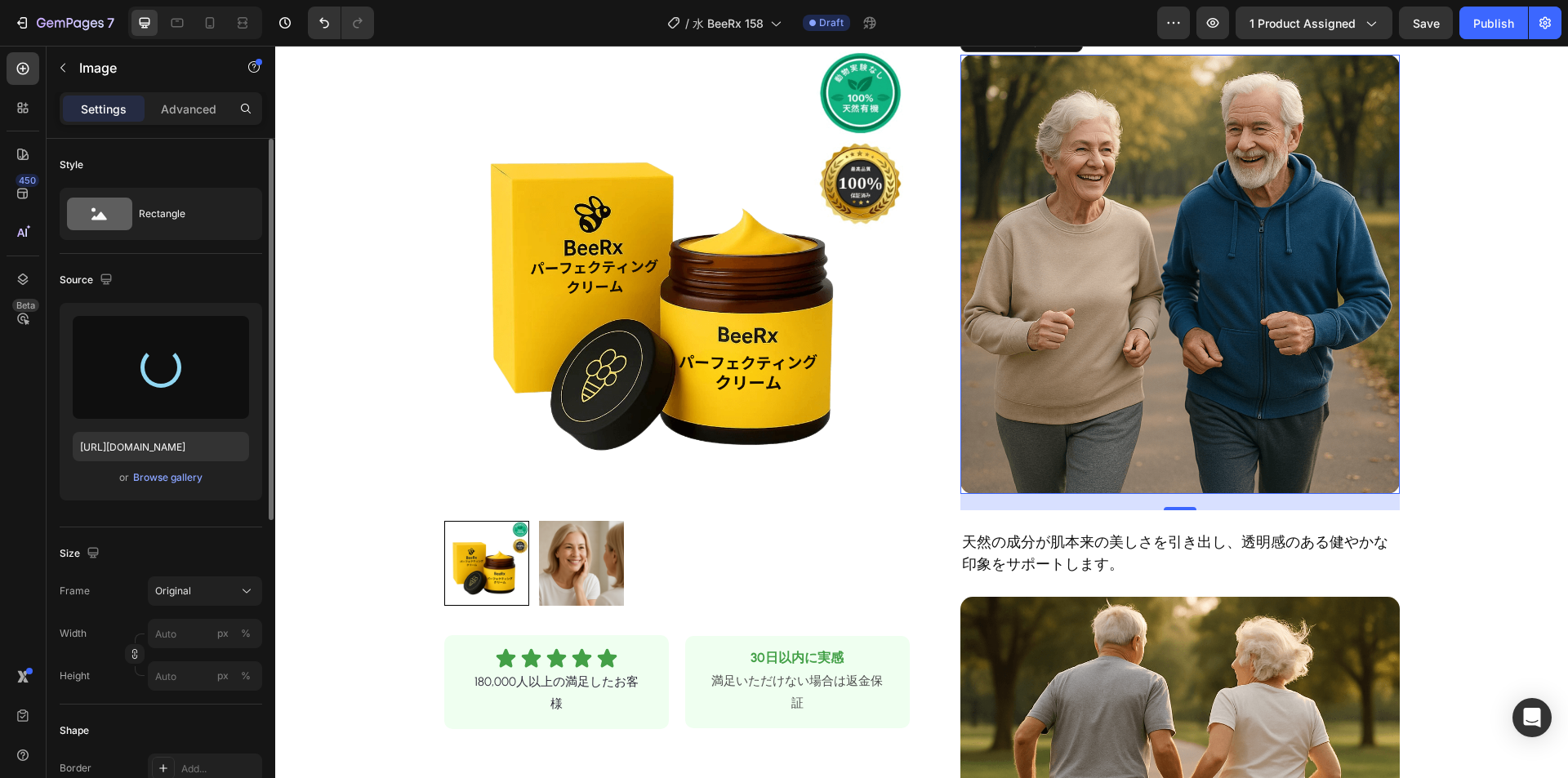
scroll to position [571, 0]
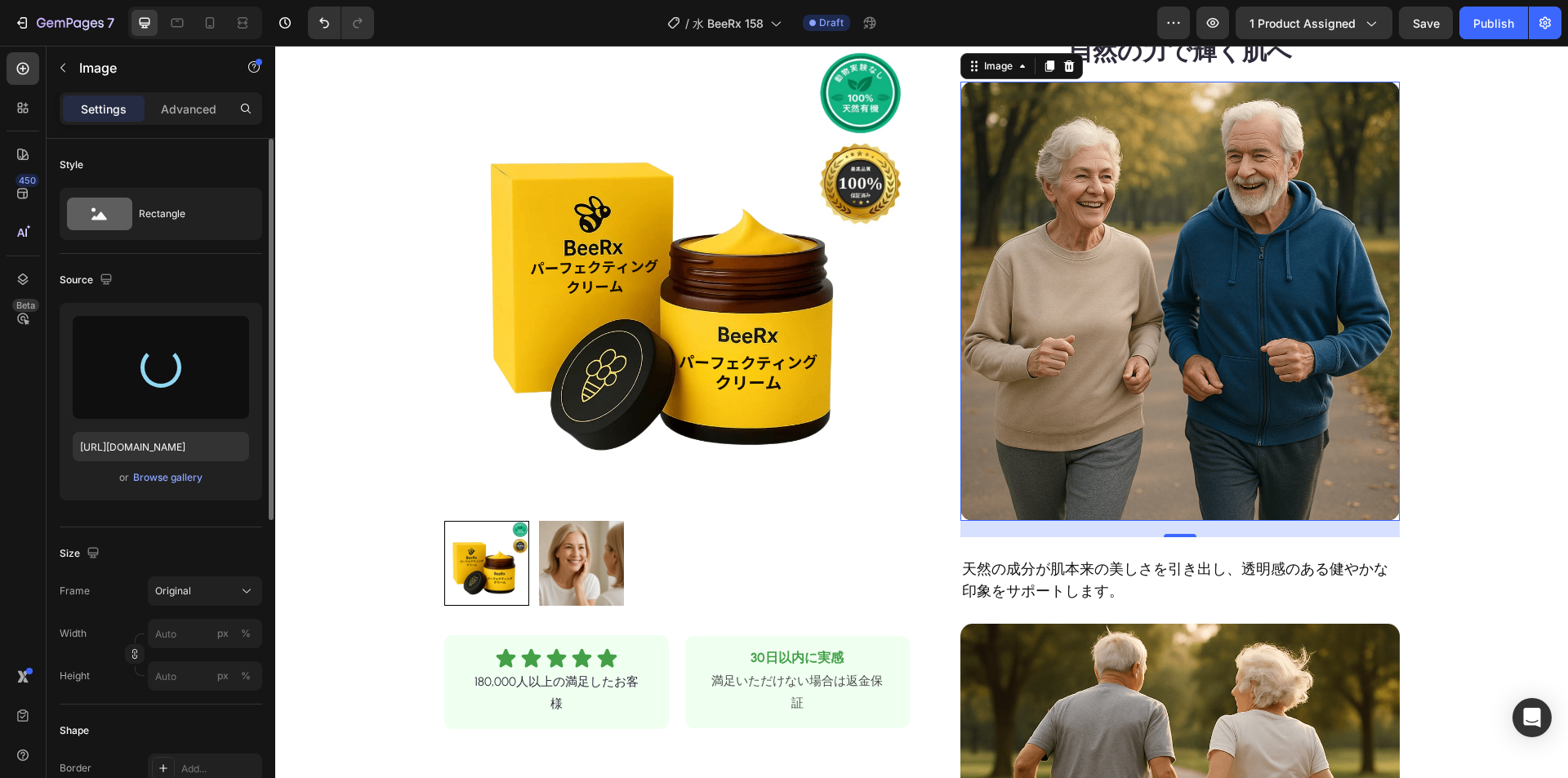
type input "[URL][DOMAIN_NAME]"
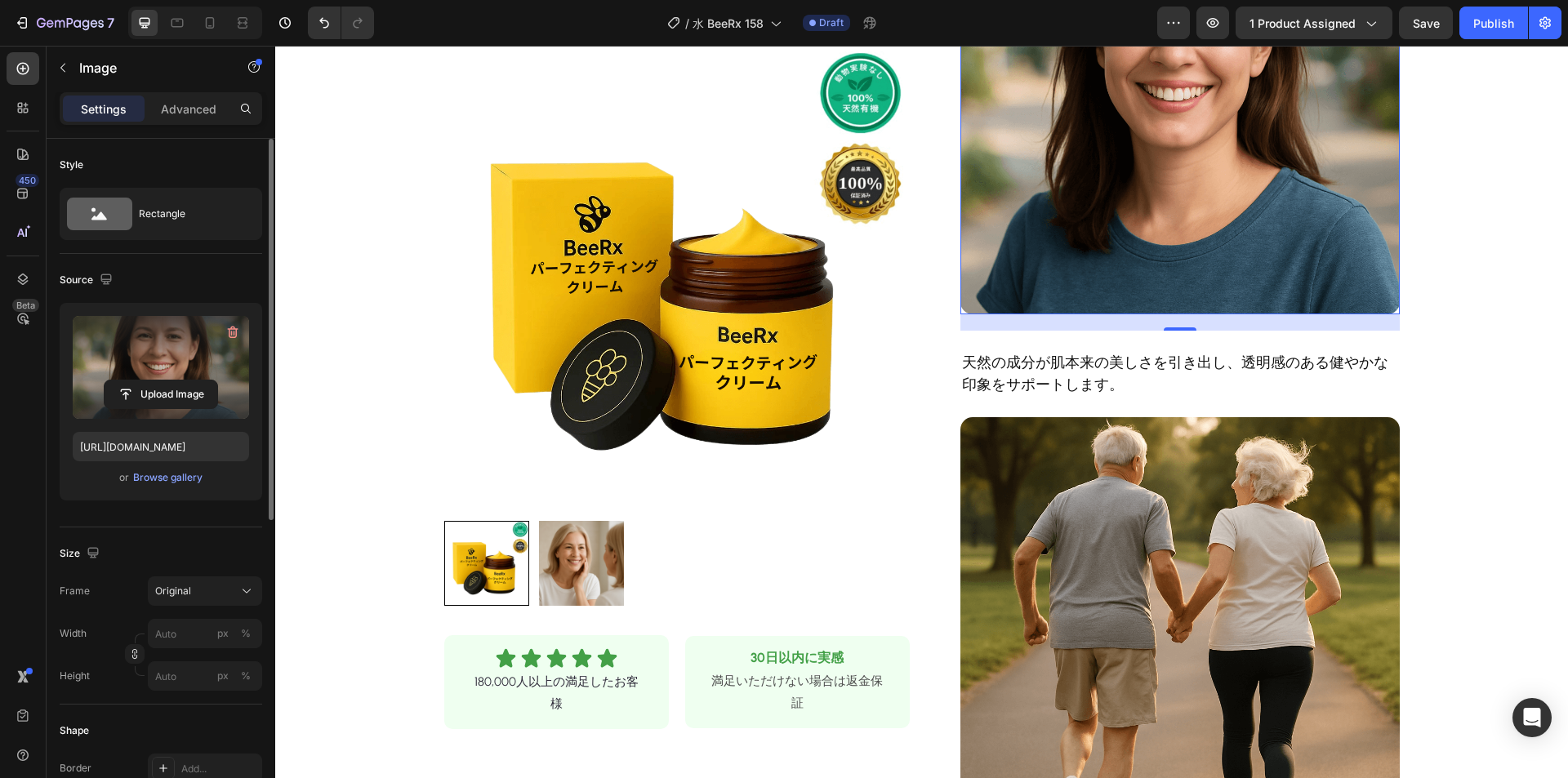
scroll to position [898, 0]
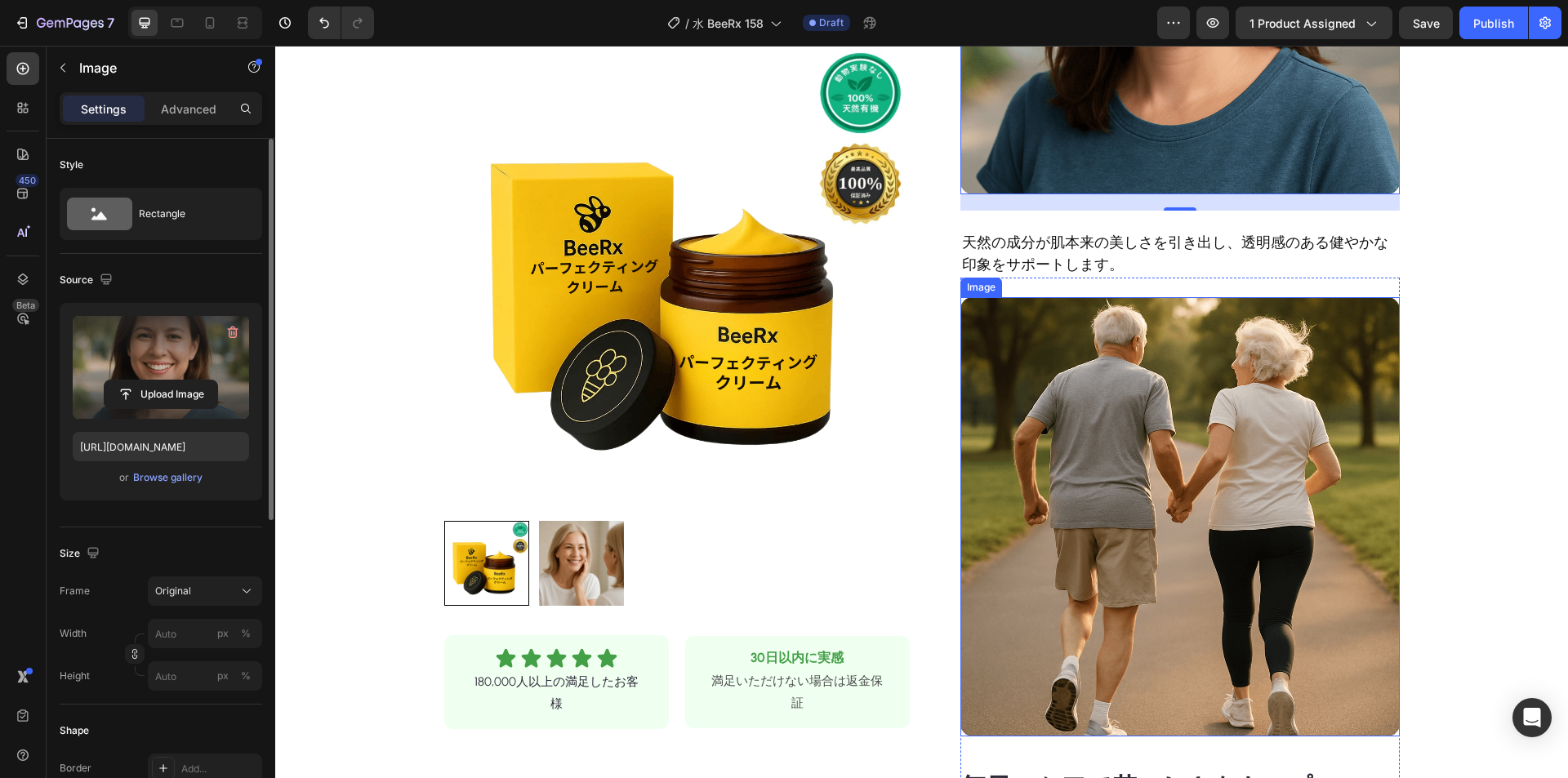
click at [1161, 406] on img at bounding box center [1180, 516] width 439 height 439
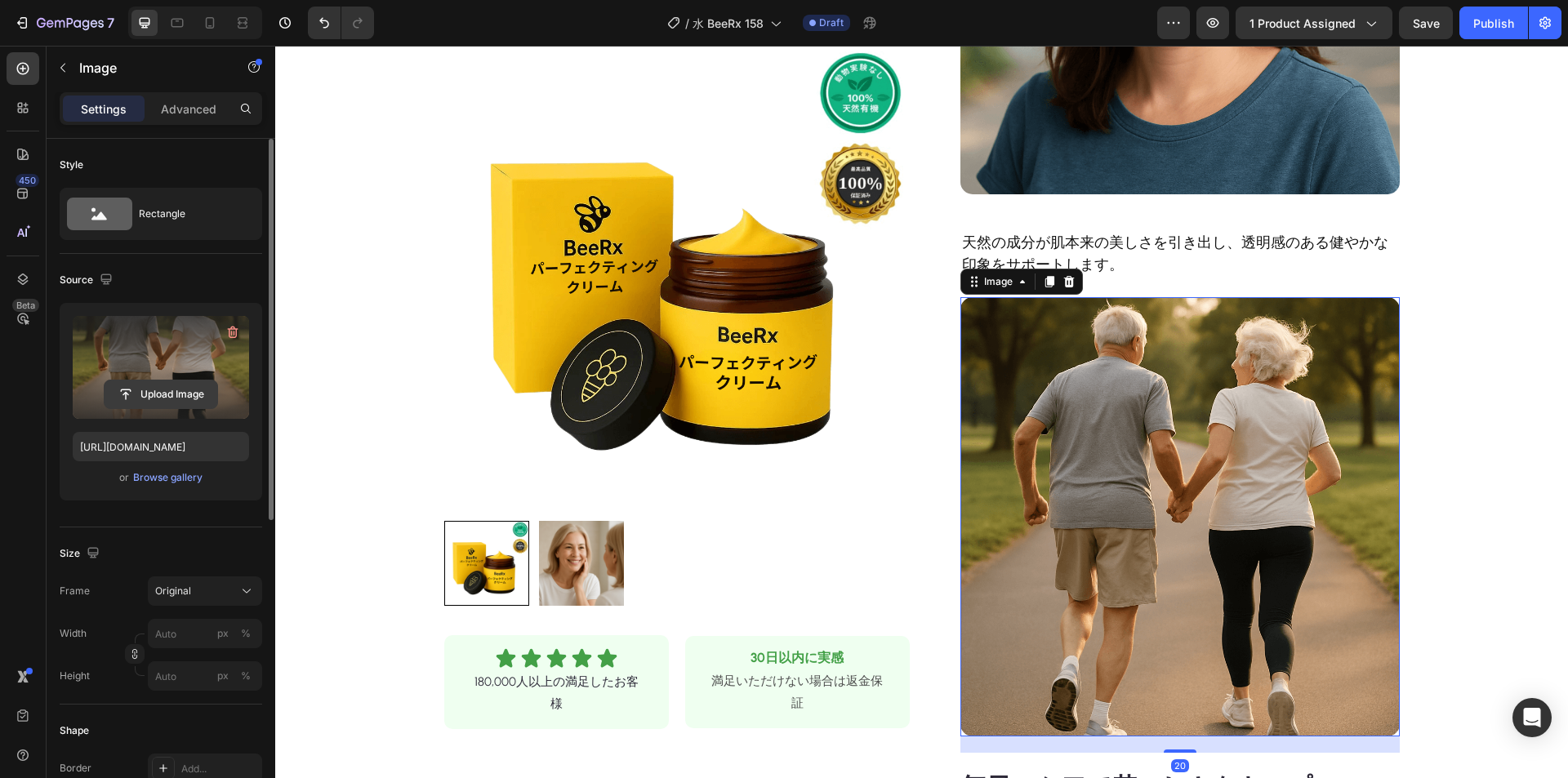
click at [166, 385] on input "file" at bounding box center [161, 394] width 113 height 28
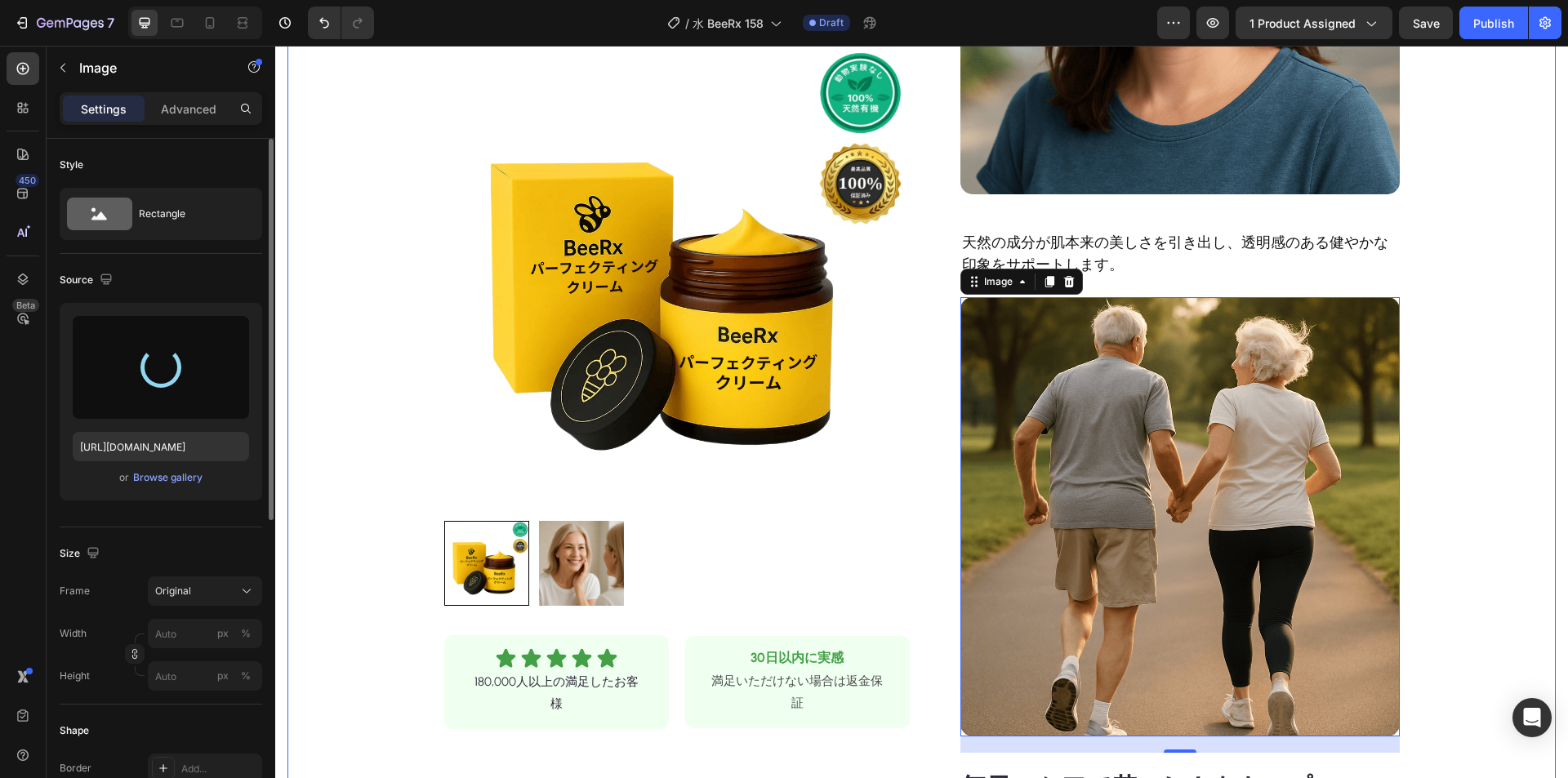
type input "[URL][DOMAIN_NAME]"
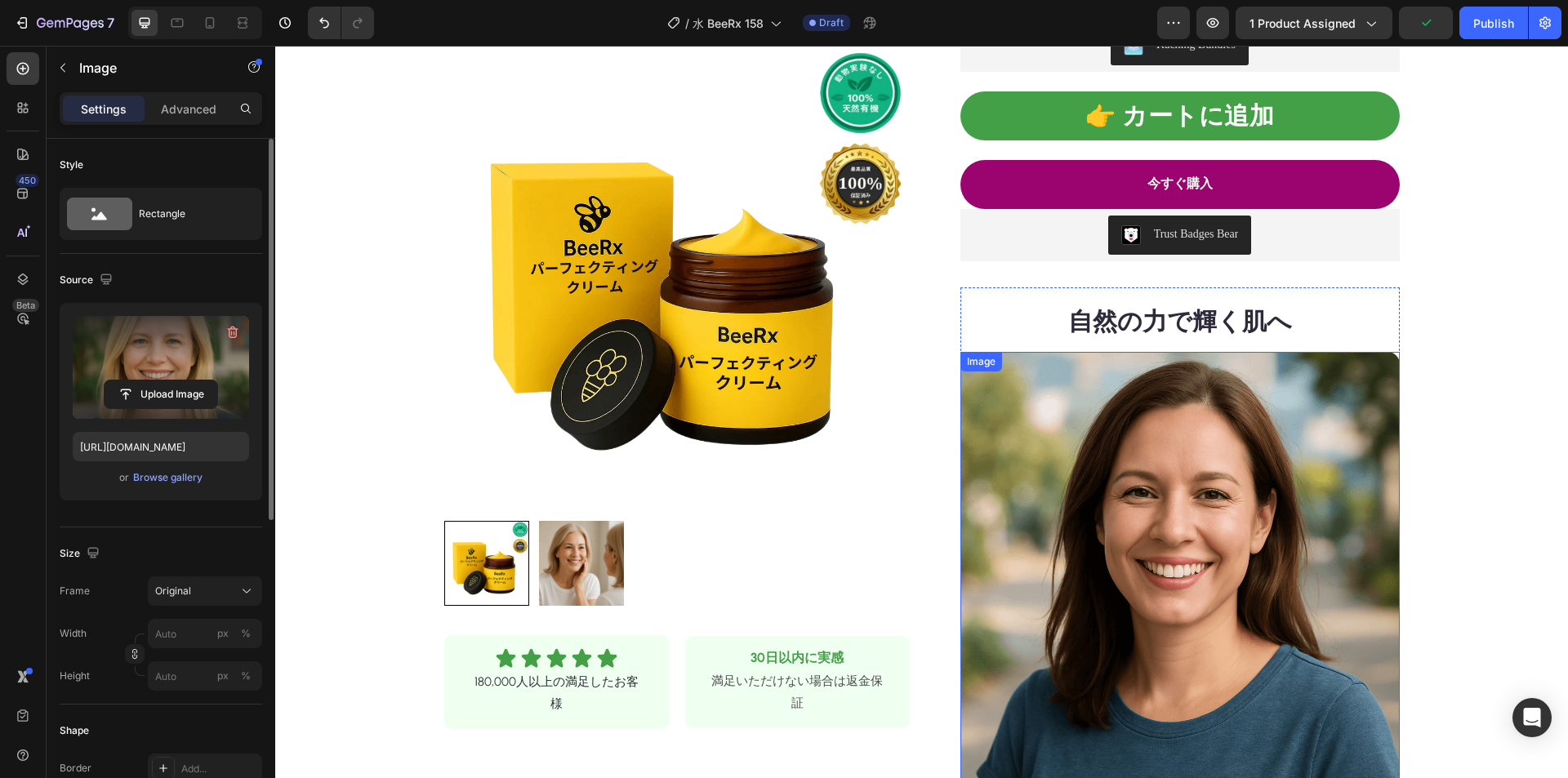
scroll to position [164, 0]
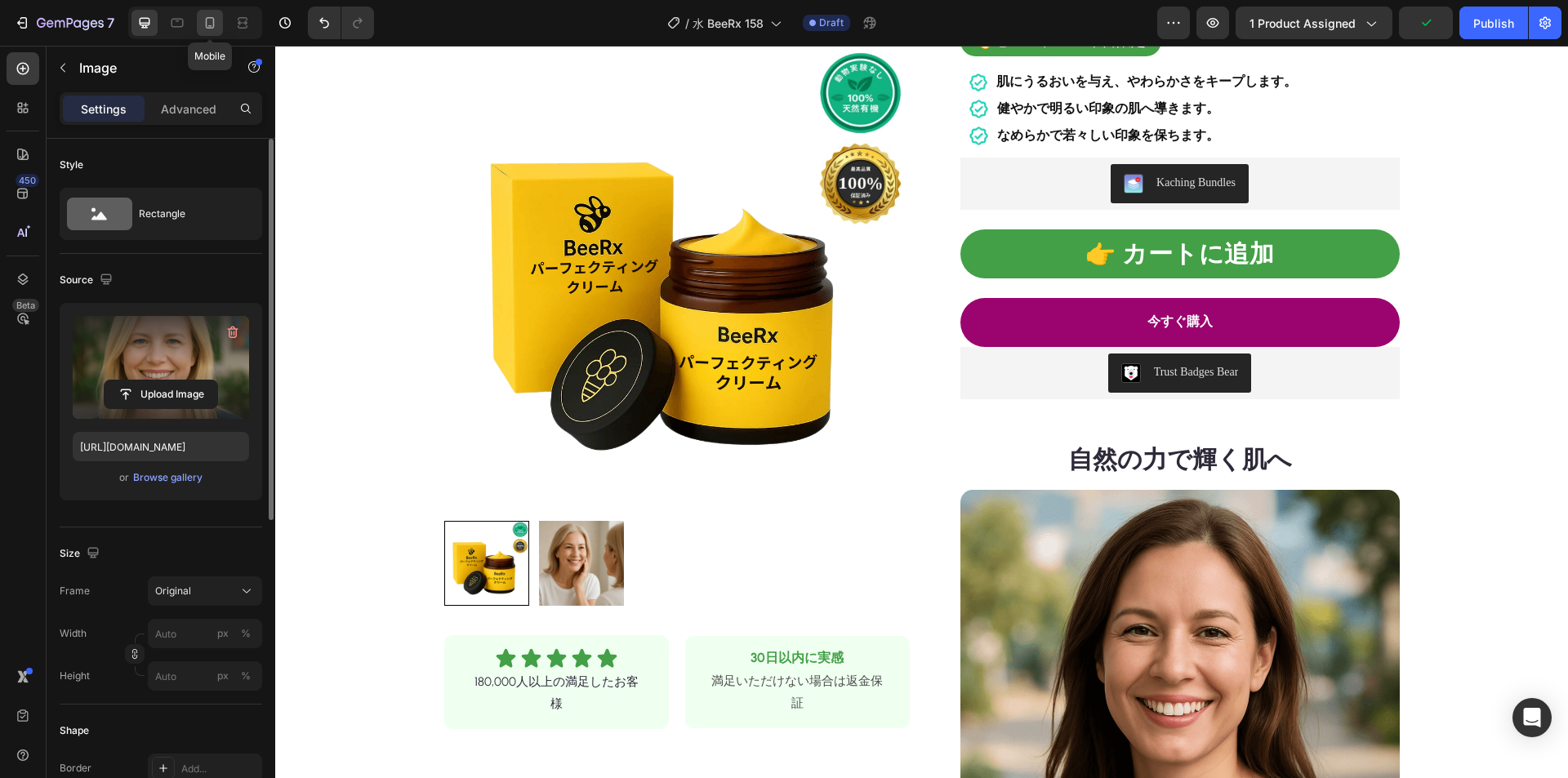
click at [203, 24] on icon at bounding box center [210, 22] width 16 height 16
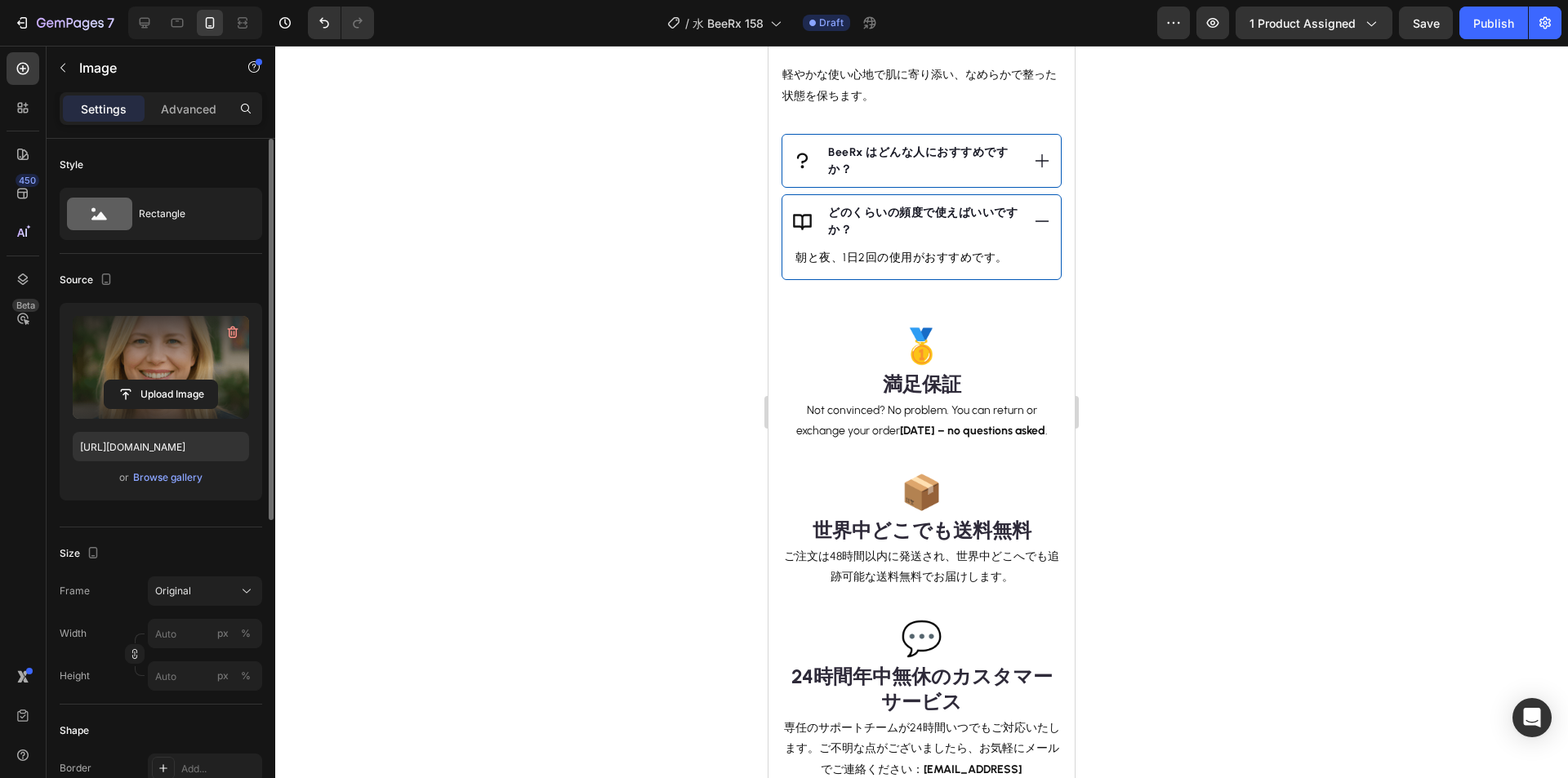
scroll to position [2015, 0]
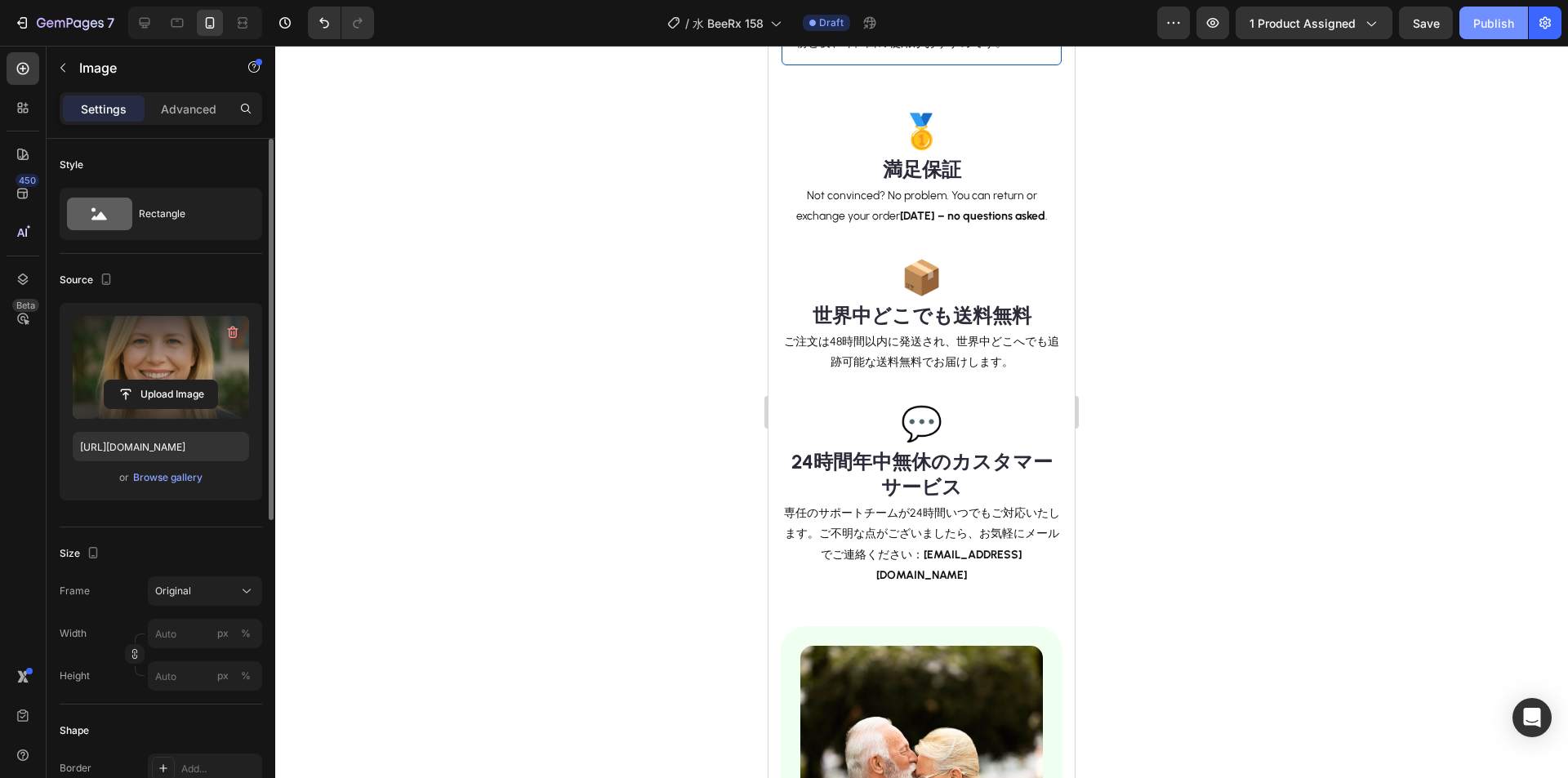
click at [1504, 20] on div "Publish" at bounding box center [1494, 22] width 41 height 17
